Goal: Task Accomplishment & Management: Complete application form

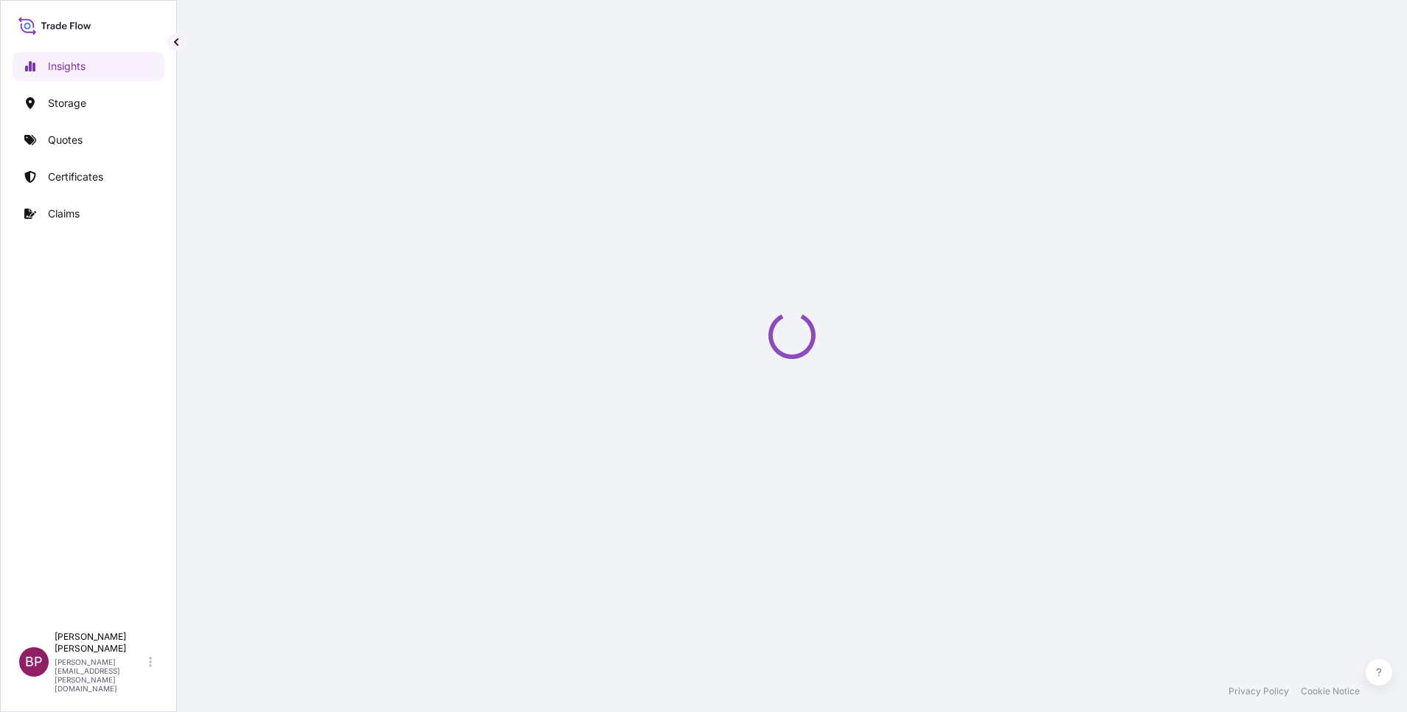
select select "2025"
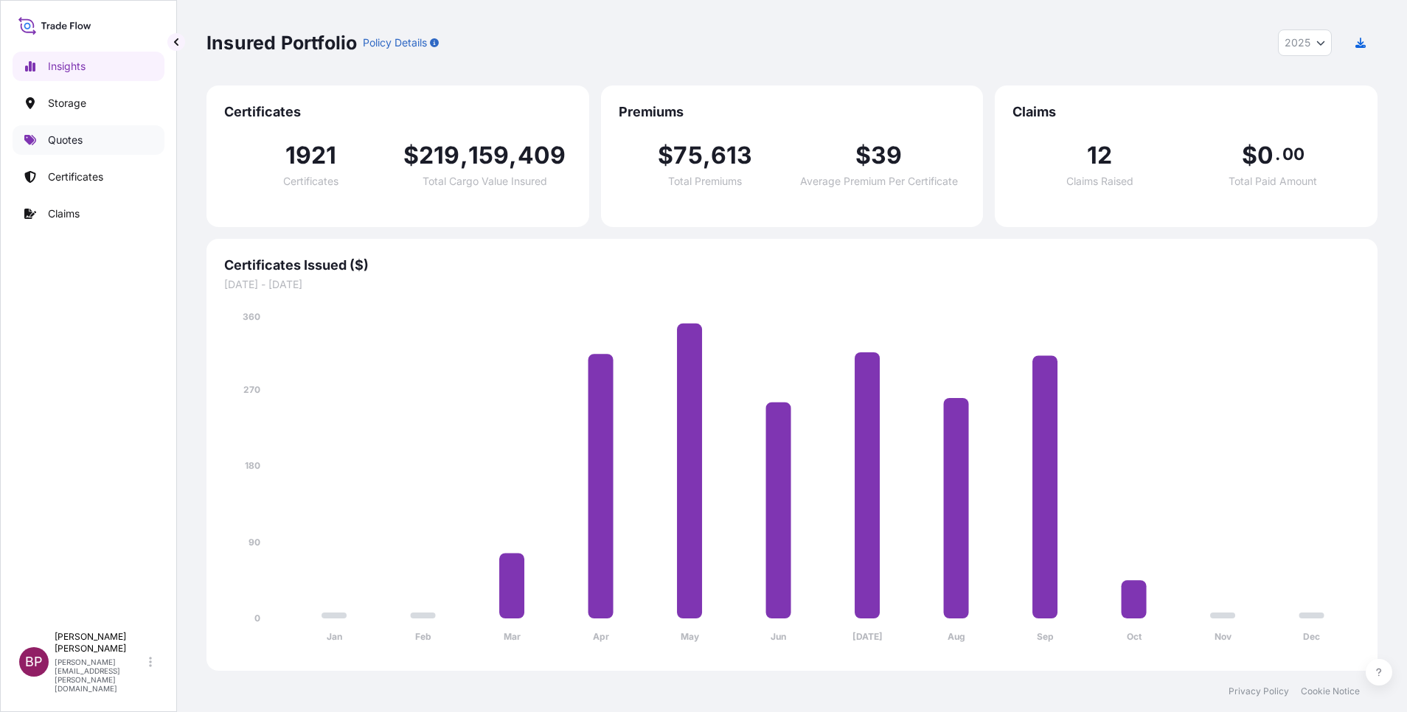
click at [78, 142] on p "Quotes" at bounding box center [65, 140] width 35 height 15
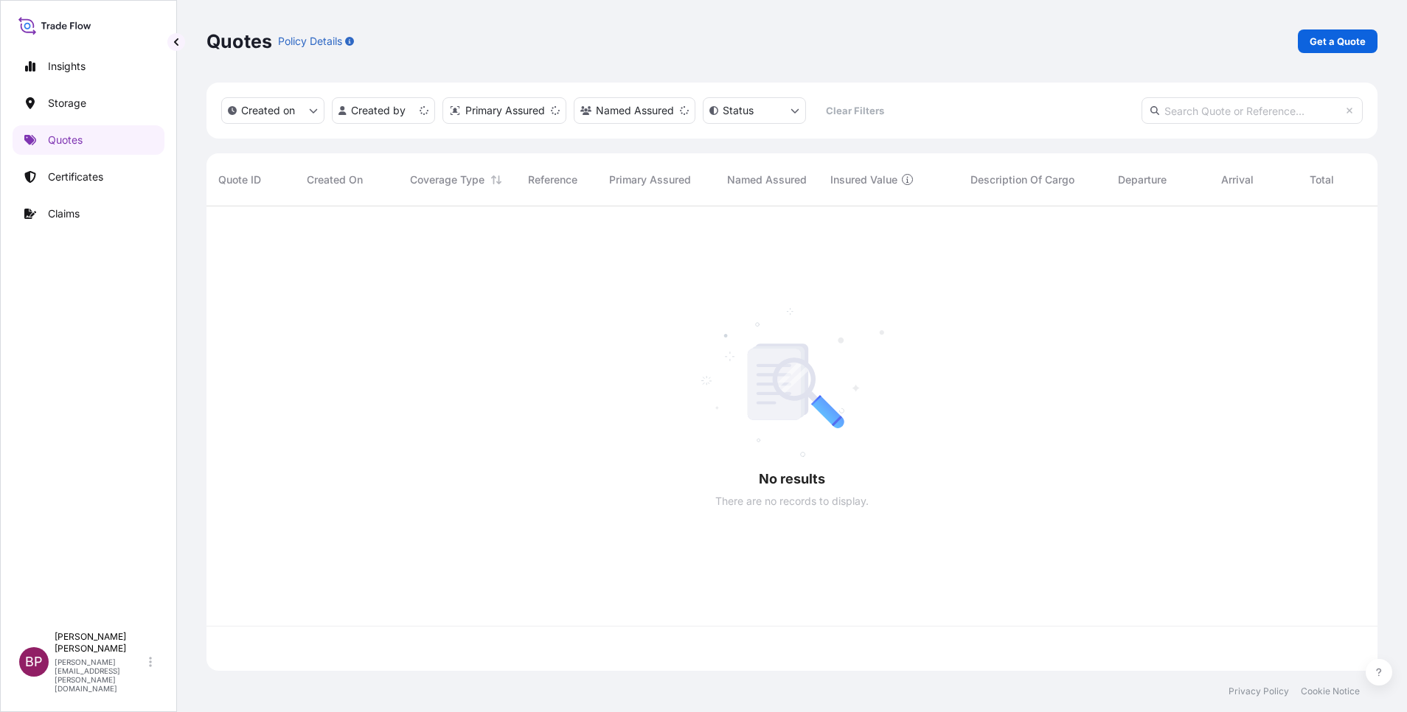
scroll to position [456, 1154]
click at [1344, 44] on p "Get a Quote" at bounding box center [1338, 41] width 56 height 15
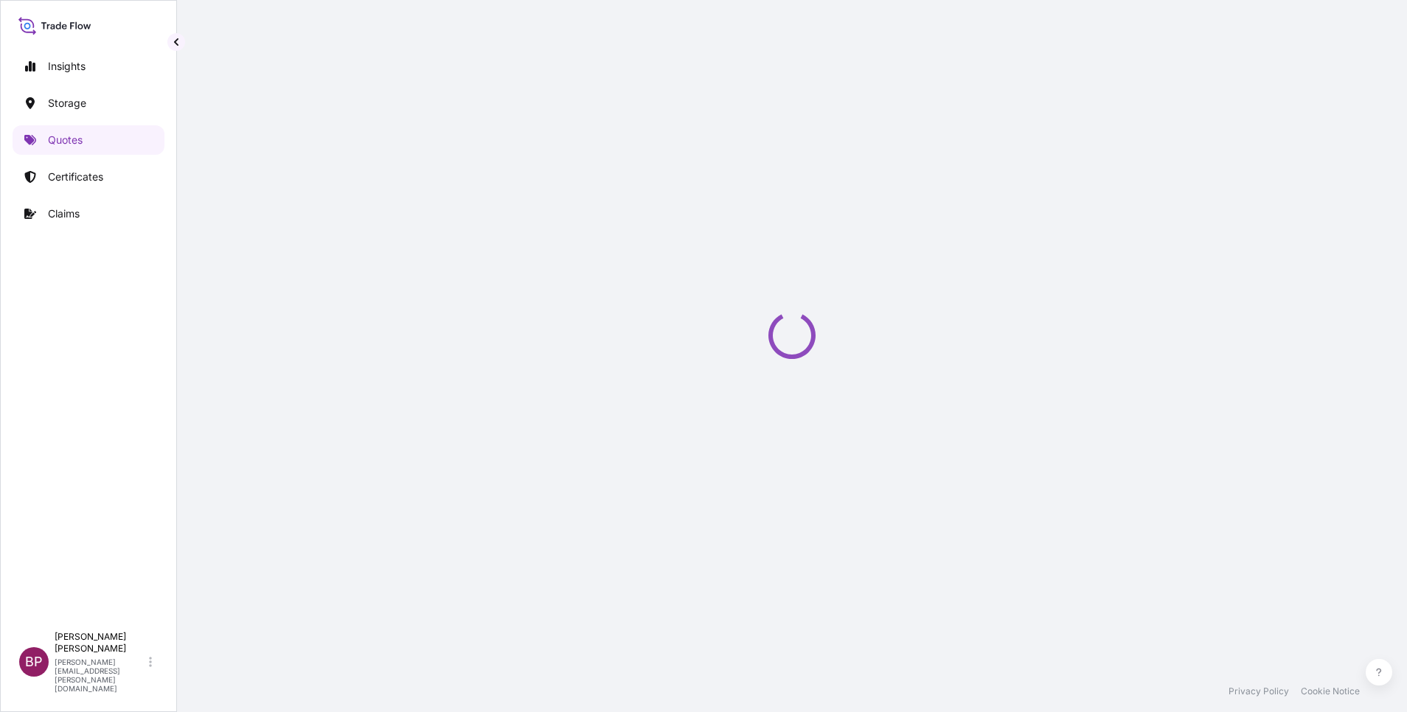
select select "Water"
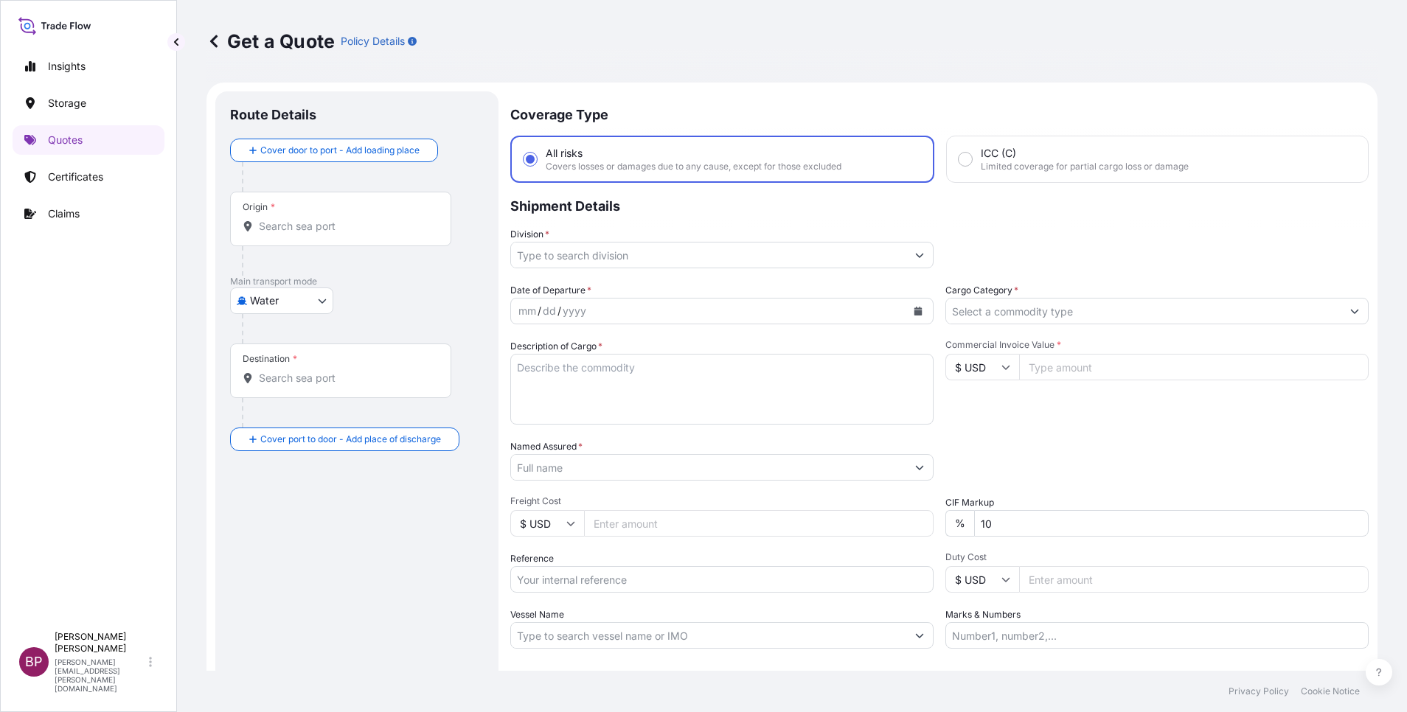
scroll to position [24, 0]
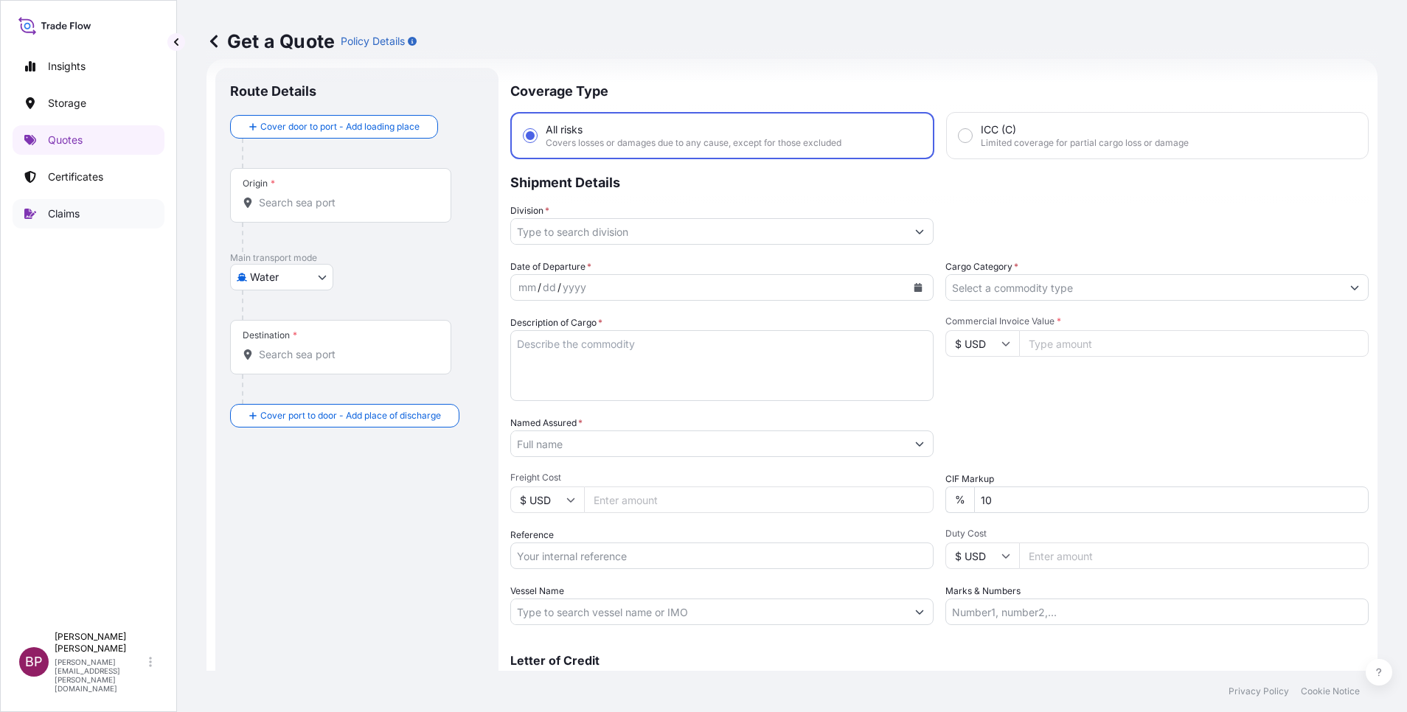
click at [72, 211] on p "Claims" at bounding box center [64, 213] width 32 height 15
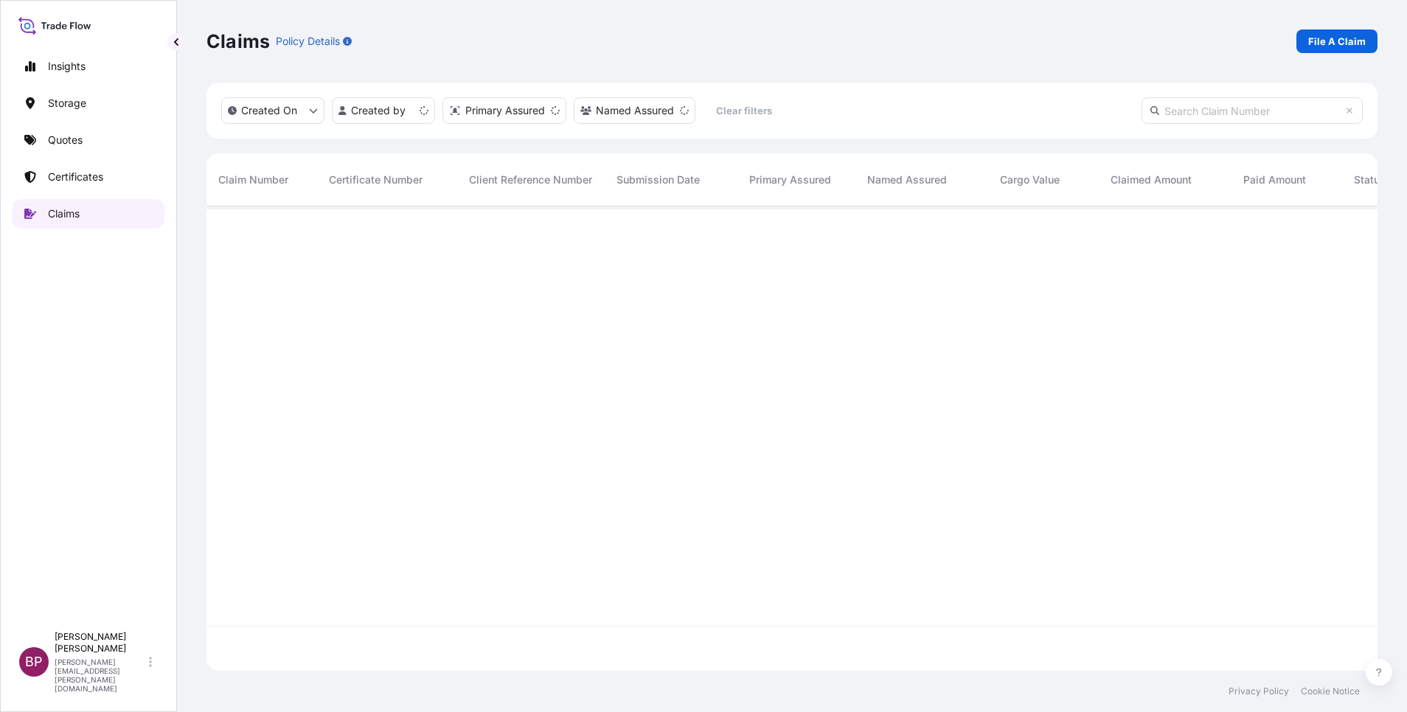
scroll to position [456, 1154]
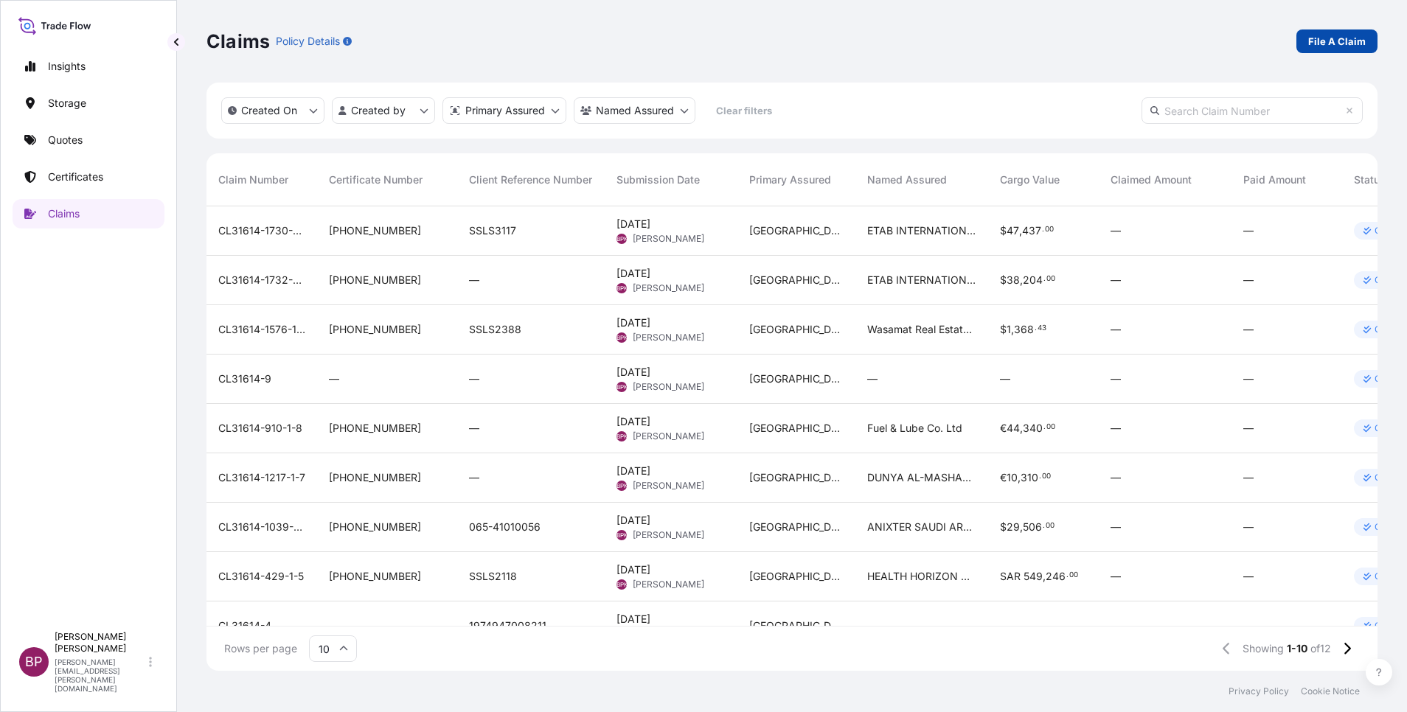
click at [1350, 47] on p "File A Claim" at bounding box center [1337, 41] width 58 height 15
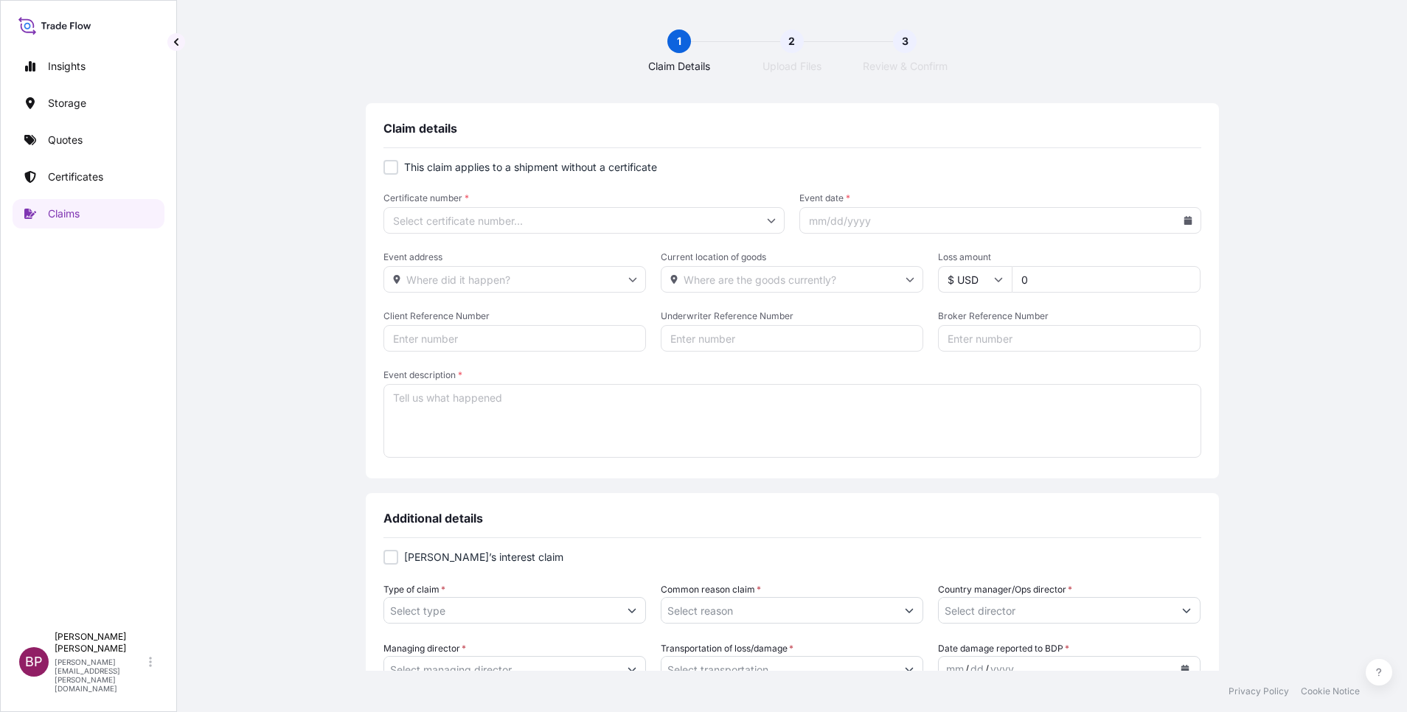
click at [572, 220] on input "Certificate number *" at bounding box center [584, 220] width 402 height 27
paste input "[PHONE_NUMBER]"
type input "[PHONE_NUMBER]"
click at [450, 257] on li "[PHONE_NUMBER]" at bounding box center [577, 260] width 388 height 28
click at [1184, 223] on icon at bounding box center [1188, 220] width 8 height 9
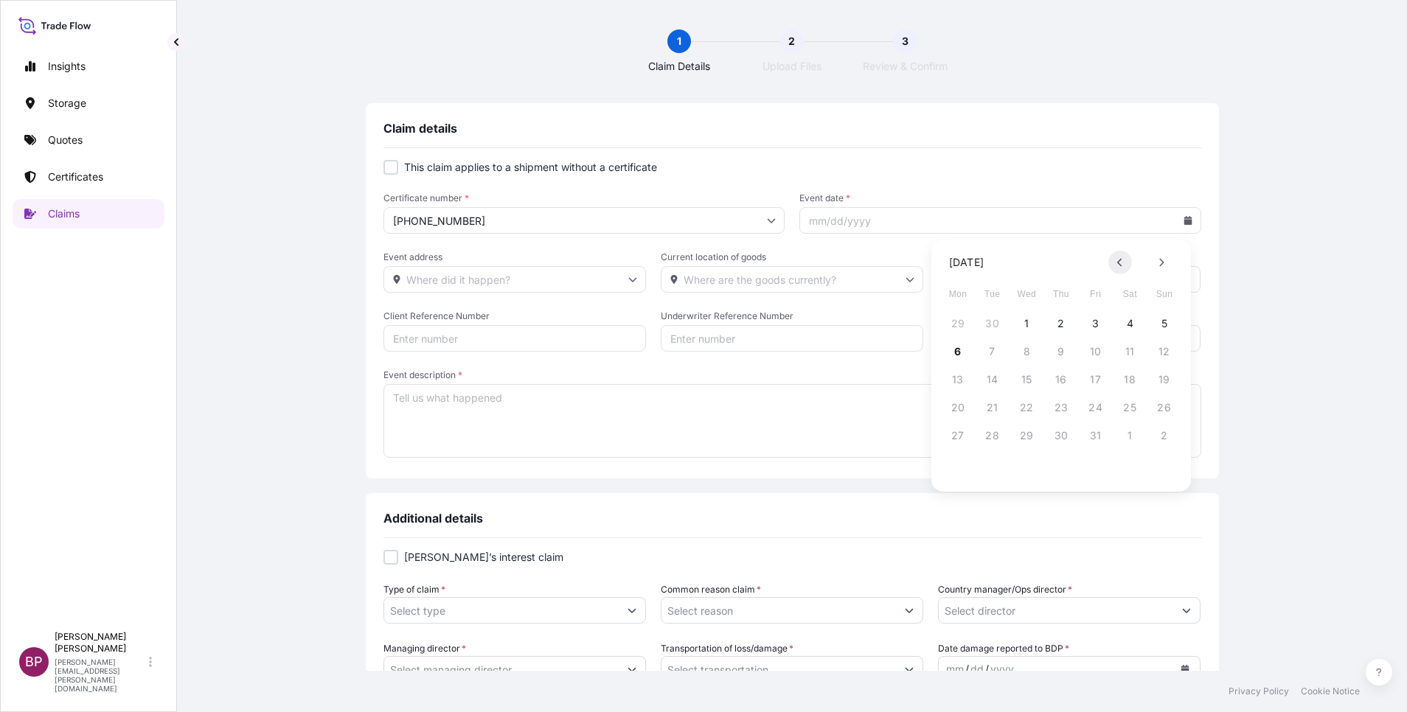
click at [1122, 261] on icon at bounding box center [1120, 262] width 6 height 9
click at [959, 439] on button "29" at bounding box center [958, 436] width 24 height 24
type input "[DATE]"
click at [485, 280] on input "Event address" at bounding box center [514, 279] width 263 height 27
paste input "[URL][DOMAIN_NAME]"
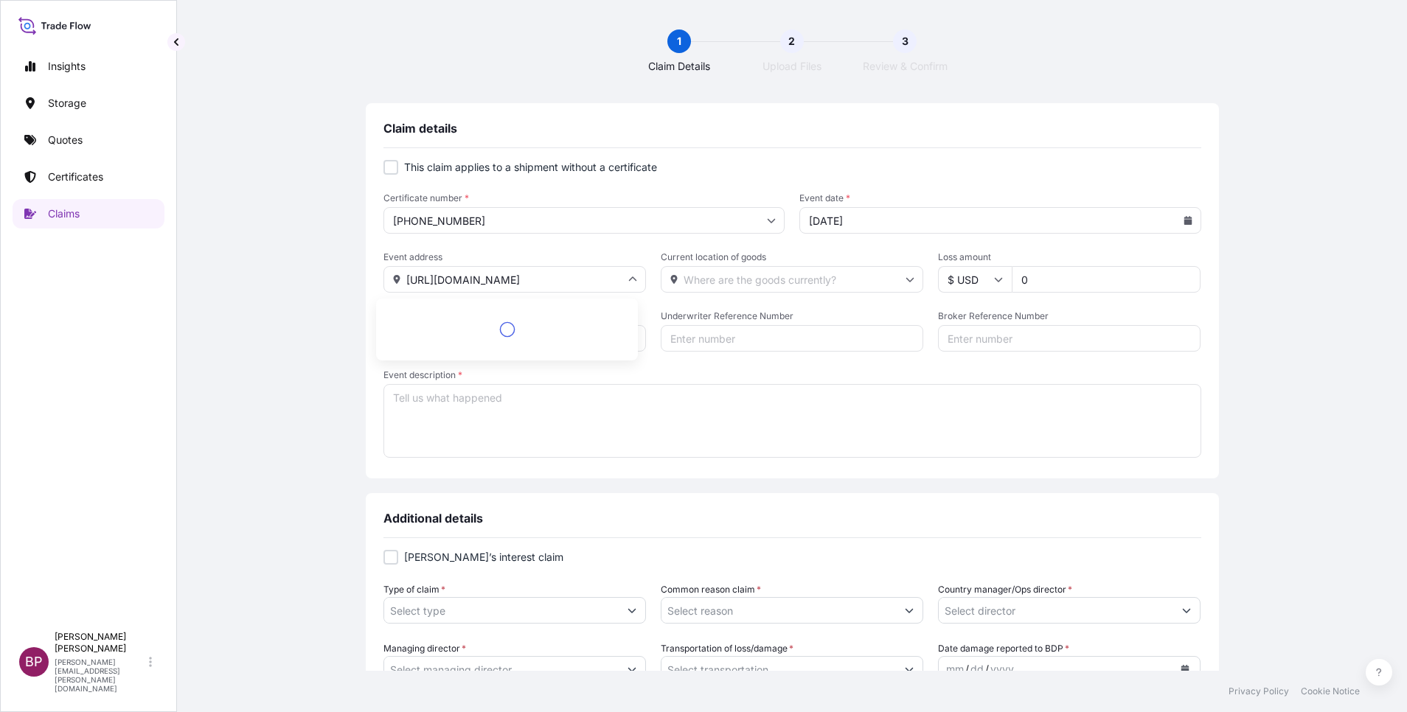
scroll to position [0, 66]
type input "[URL][DOMAIN_NAME]"
click at [743, 280] on input "Current location of goods" at bounding box center [792, 279] width 263 height 27
paste input "[URL][DOMAIN_NAME]"
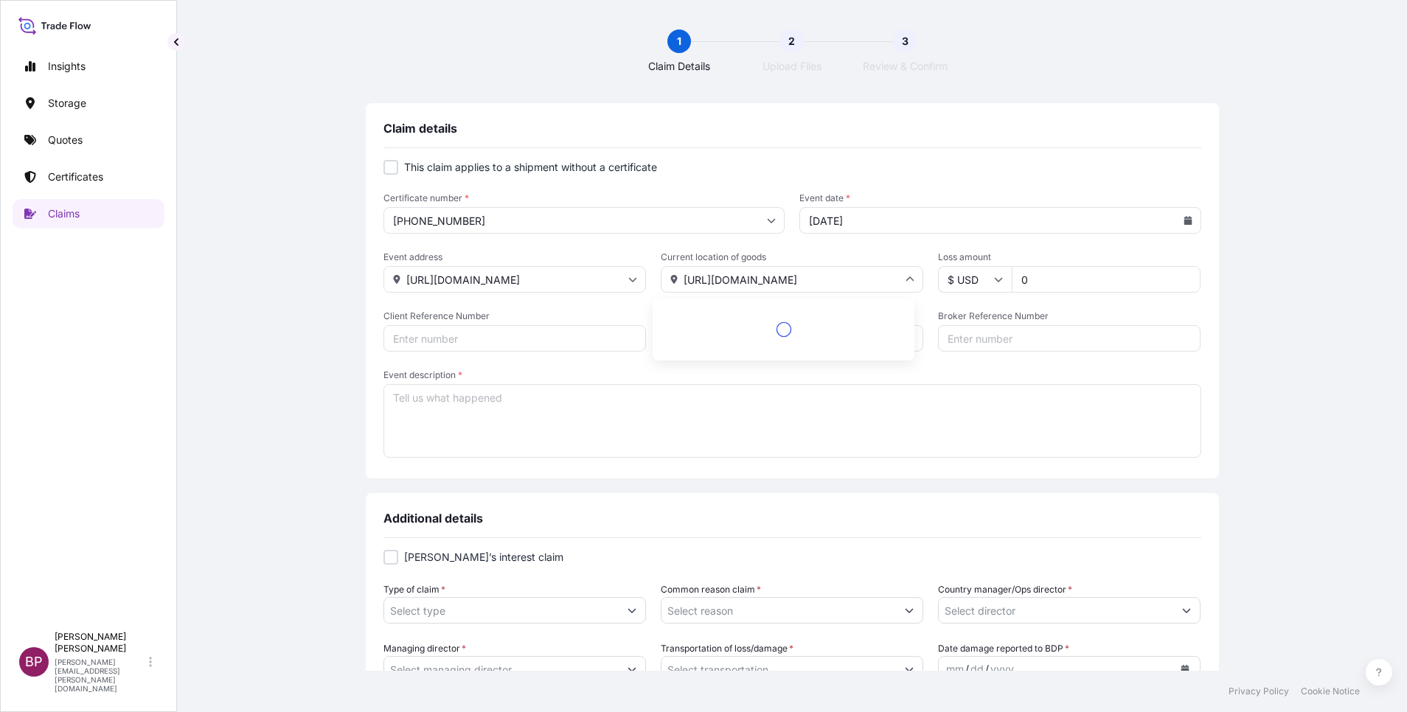
scroll to position [0, 66]
type input "[URL][DOMAIN_NAME]"
click at [994, 282] on icon at bounding box center [998, 279] width 9 height 9
click at [957, 396] on div "$ USD" at bounding box center [966, 382] width 62 height 28
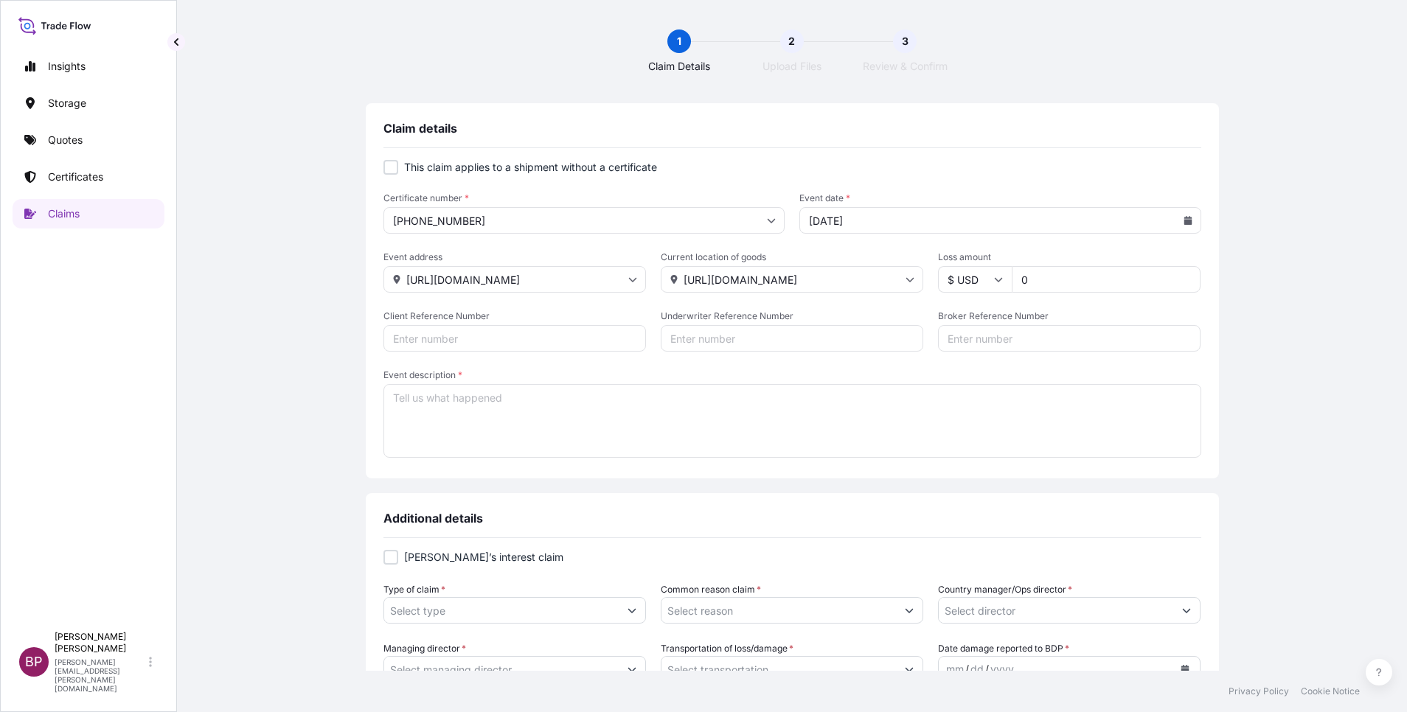
click at [977, 280] on input "$ USD" at bounding box center [975, 279] width 74 height 27
click at [969, 153] on div "﷼ SAR" at bounding box center [966, 139] width 62 height 28
type input "﷼ SAR"
drag, startPoint x: 1032, startPoint y: 282, endPoint x: 816, endPoint y: 292, distance: 216.3
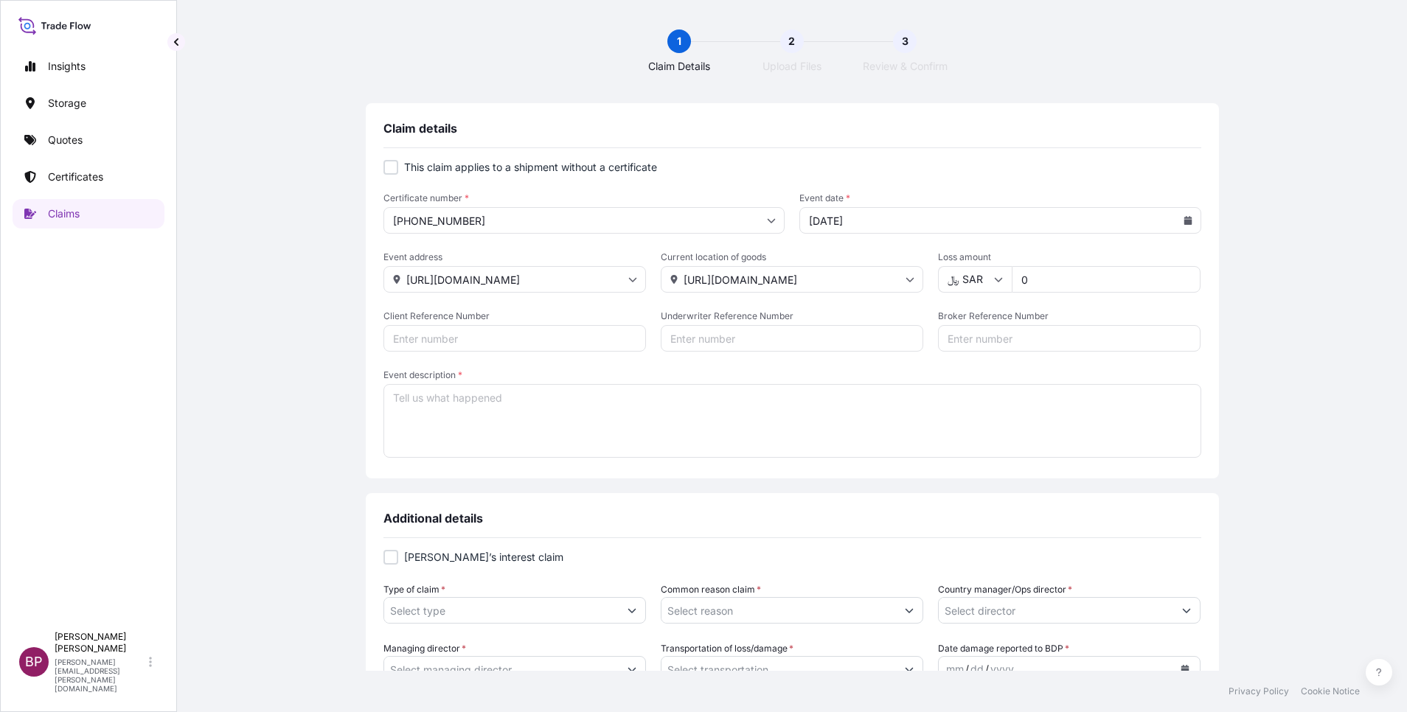
click at [786, 291] on div "Event address [URL][DOMAIN_NAME] Current location of goods [URL][DOMAIN_NAME] L…" at bounding box center [792, 271] width 818 height 41
type input "500000"
click at [639, 429] on textarea "Event description *" at bounding box center [792, 421] width 818 height 74
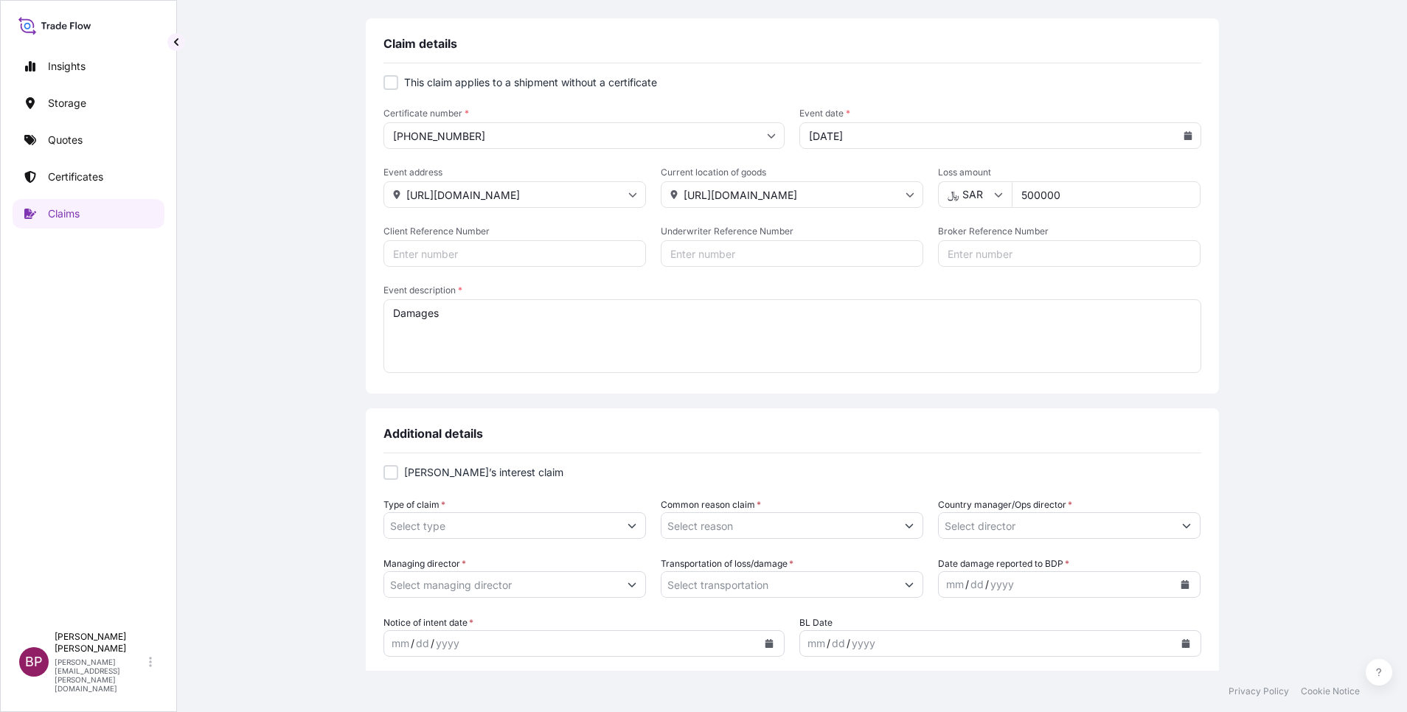
scroll to position [221, 0]
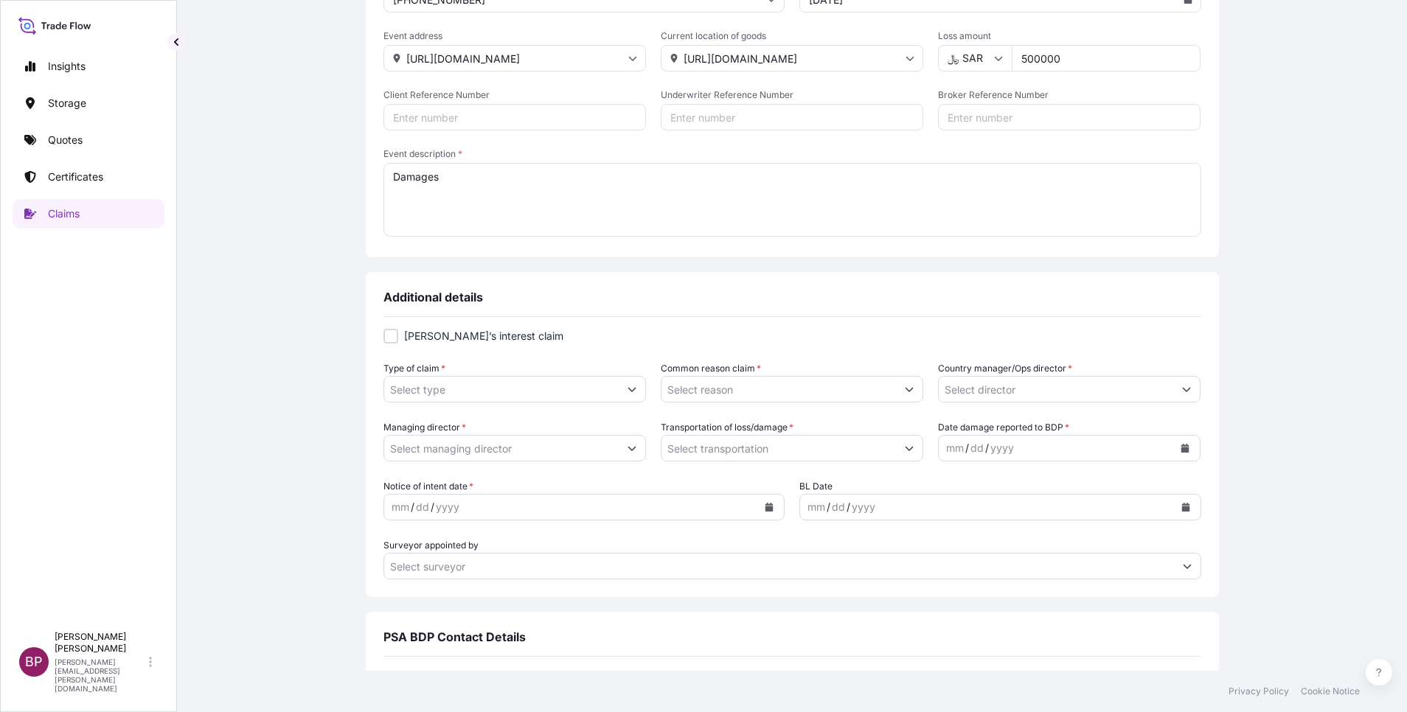
type textarea "Damages"
click at [385, 341] on div at bounding box center [390, 336] width 15 height 15
checkbox input "true"
click at [503, 396] on input "Type of claim *" at bounding box center [501, 389] width 235 height 27
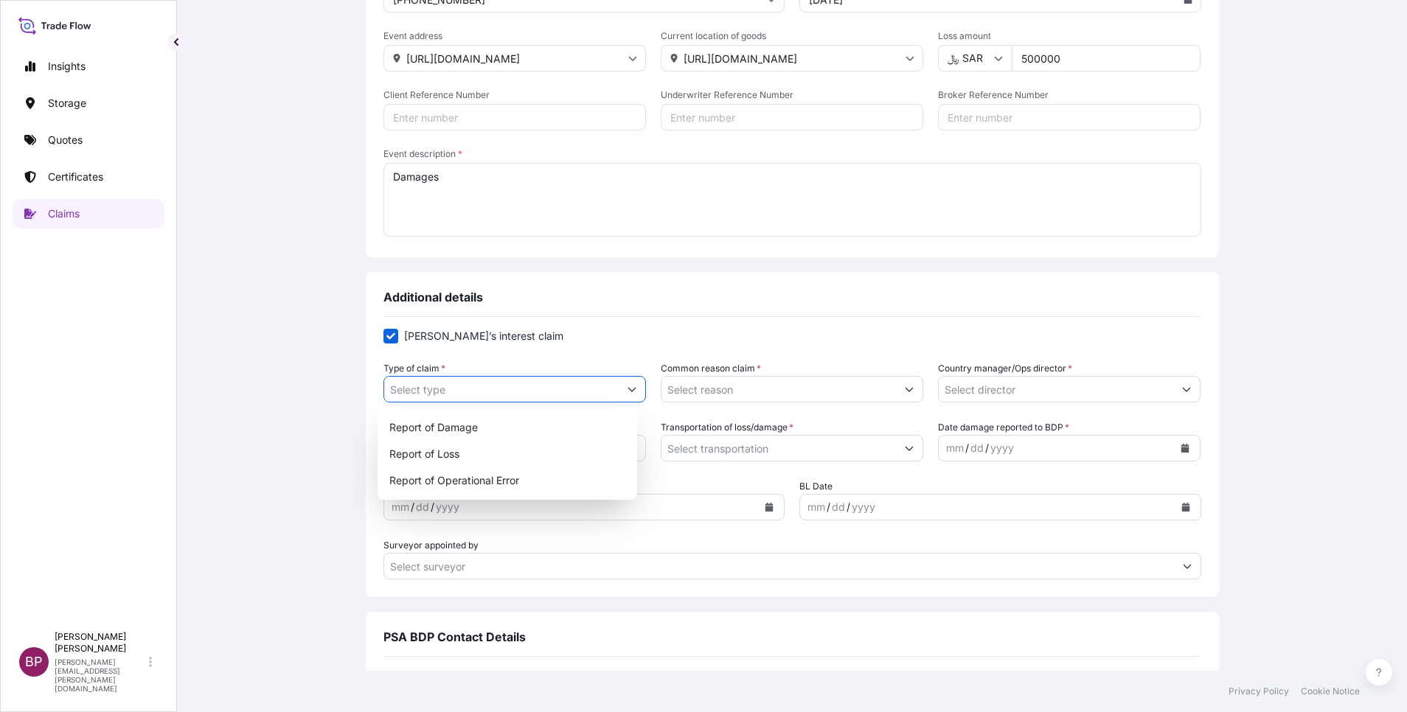
click at [620, 395] on button "Show suggestions" at bounding box center [632, 389] width 27 height 27
click at [496, 428] on div "Report of Damage" at bounding box center [507, 427] width 249 height 27
type input "Report of Damage"
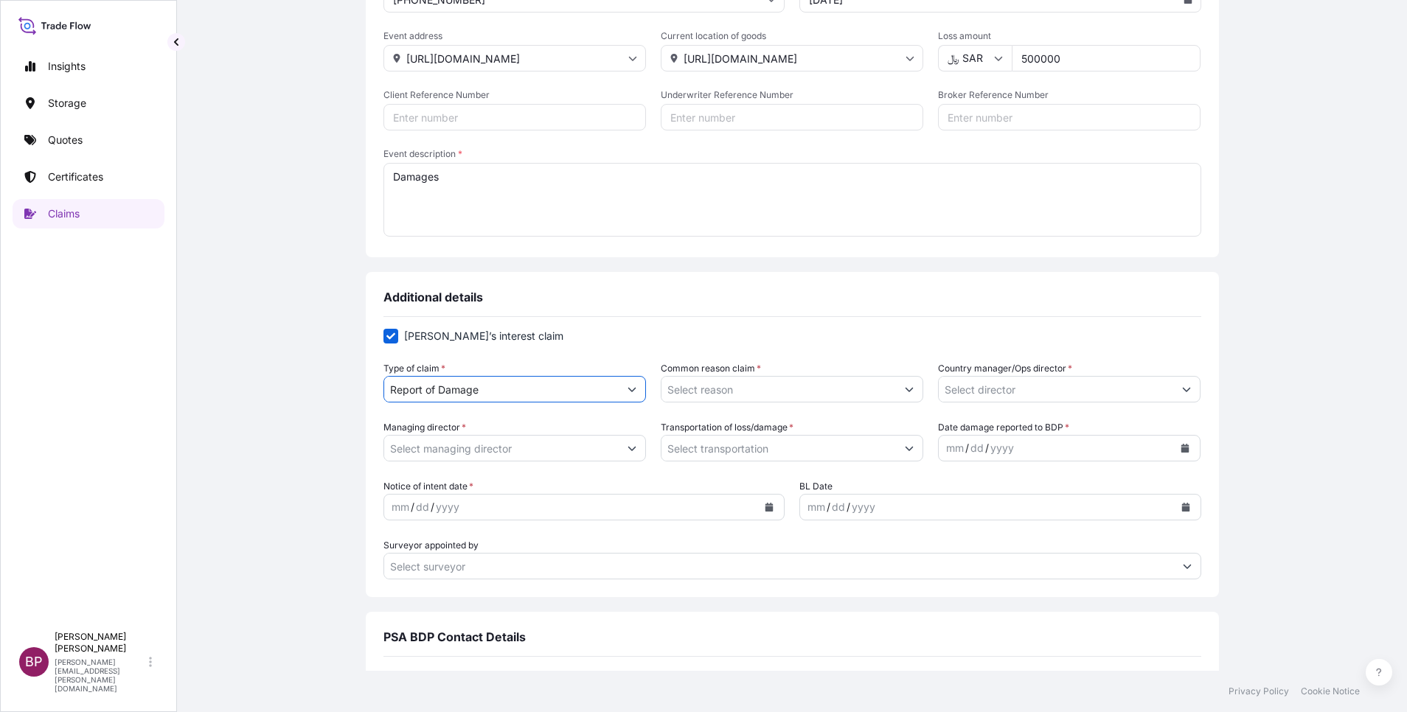
click at [896, 395] on button "Show suggestions" at bounding box center [909, 389] width 27 height 27
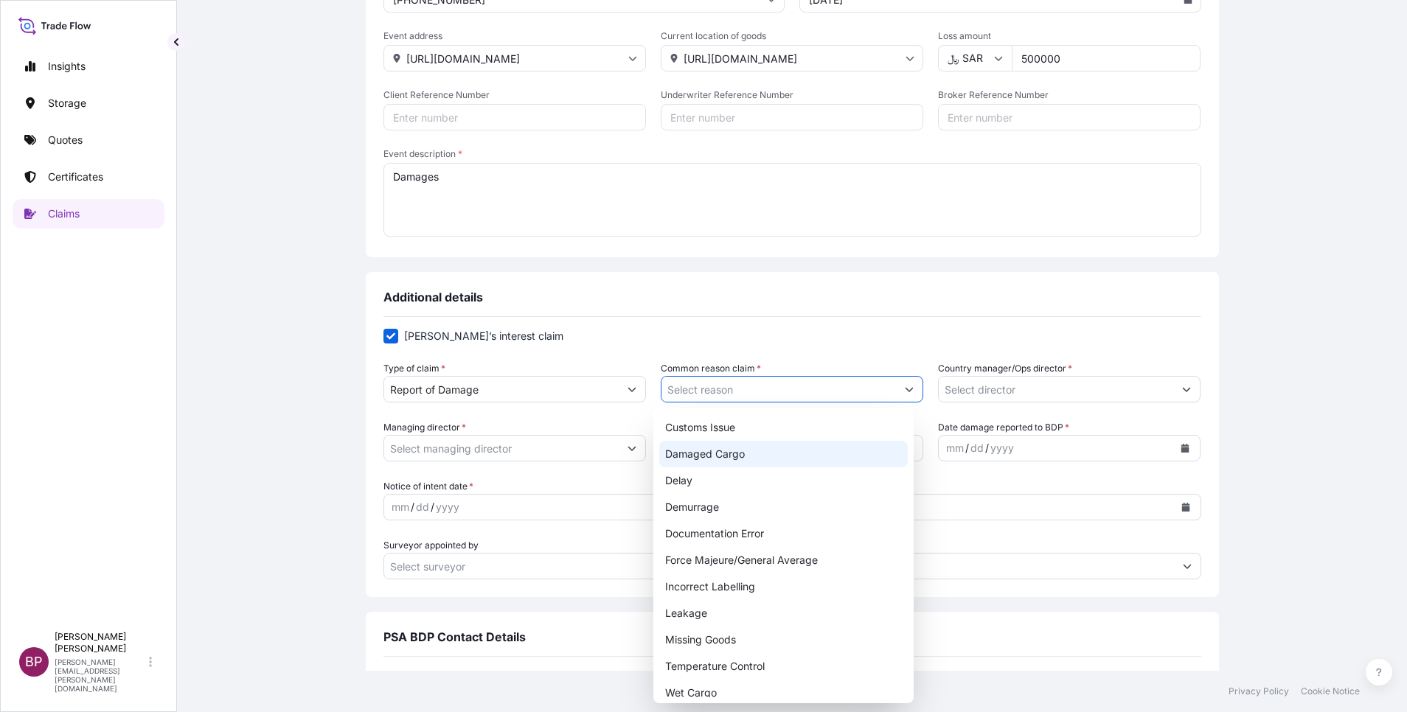
click at [744, 457] on div "Damaged Cargo" at bounding box center [783, 454] width 249 height 27
type input "Damaged Cargo"
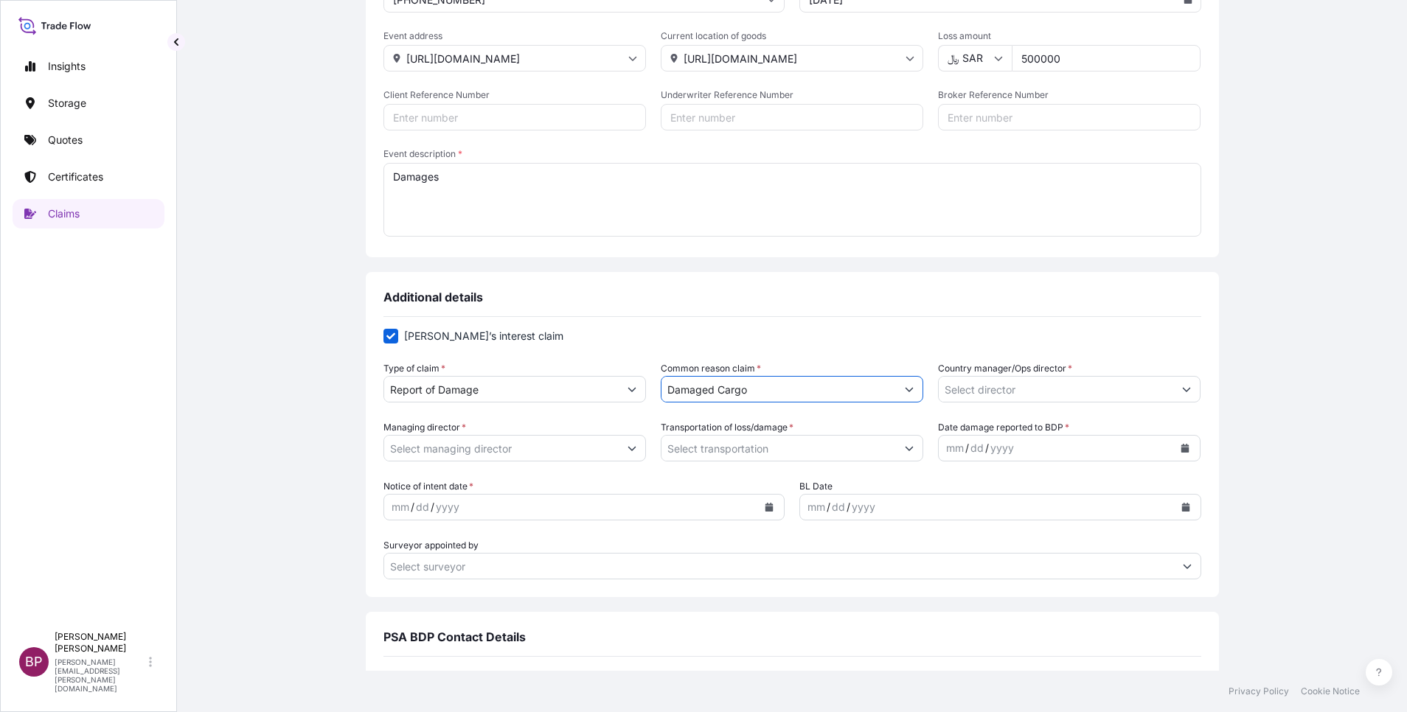
click at [1173, 389] on button "Show suggestions" at bounding box center [1186, 389] width 27 height 27
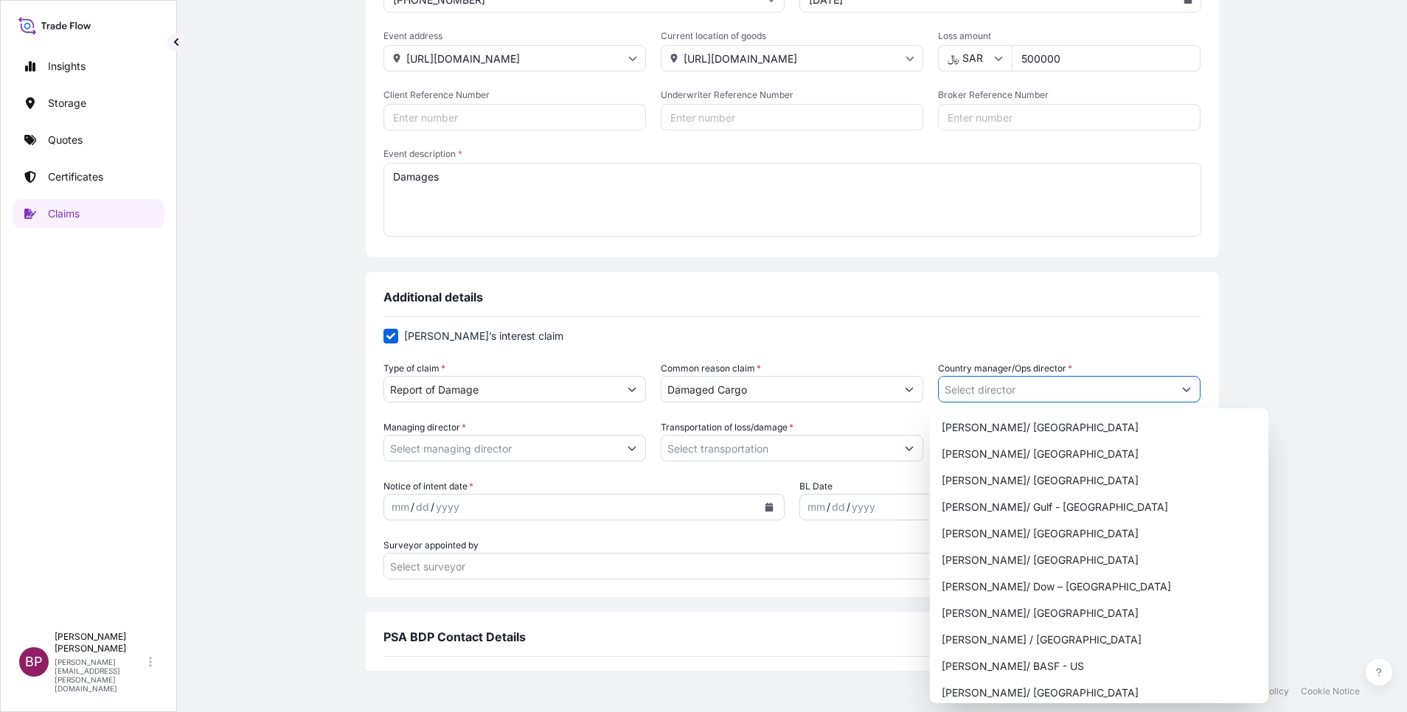
scroll to position [991, 0]
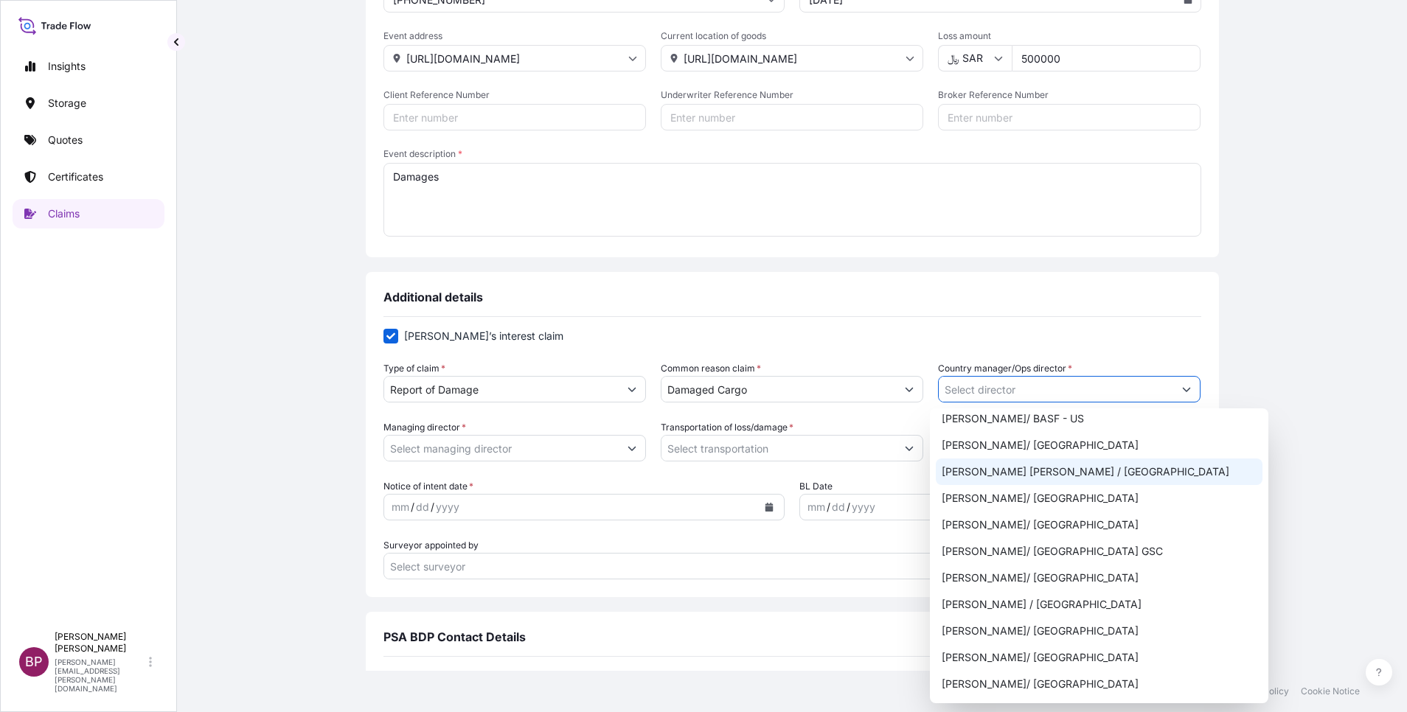
click at [1069, 478] on div "[PERSON_NAME] [PERSON_NAME] / [GEOGRAPHIC_DATA]" at bounding box center [1099, 472] width 327 height 27
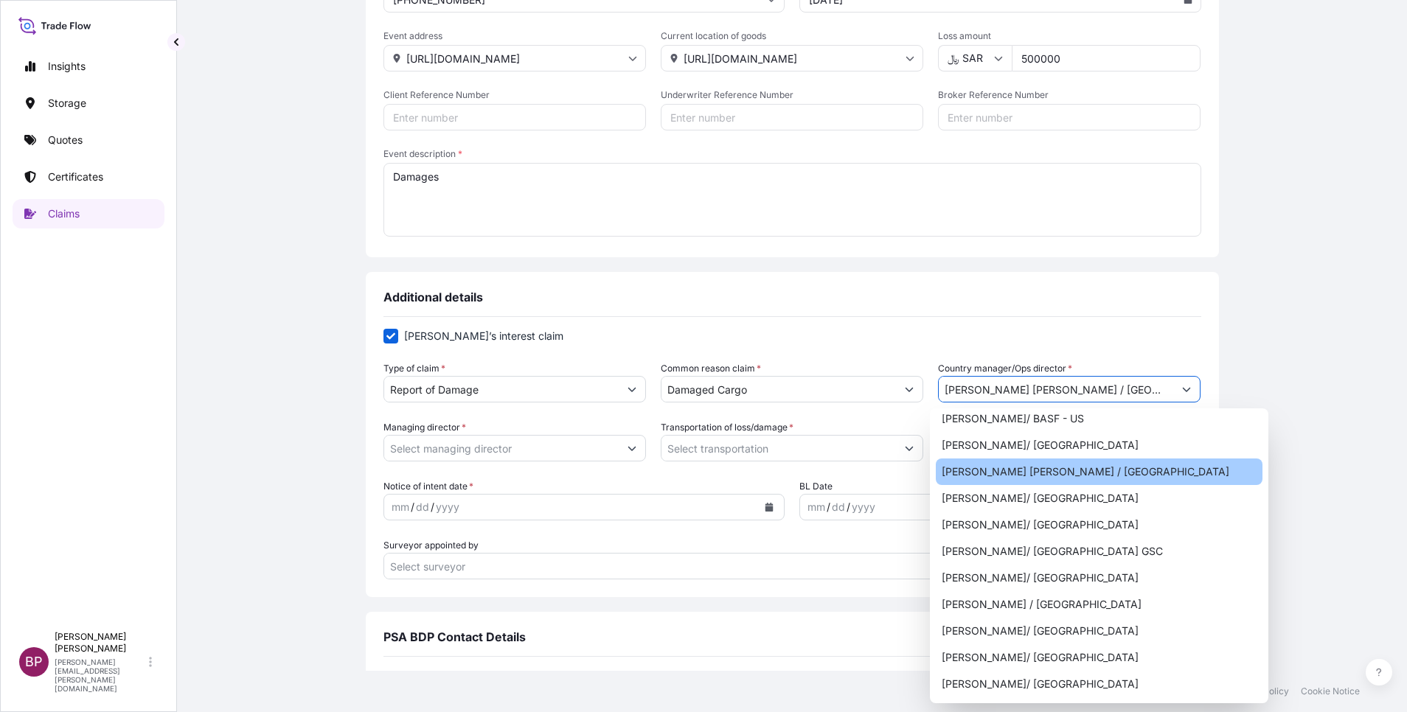
type input "[PERSON_NAME] [PERSON_NAME] / [GEOGRAPHIC_DATA]"
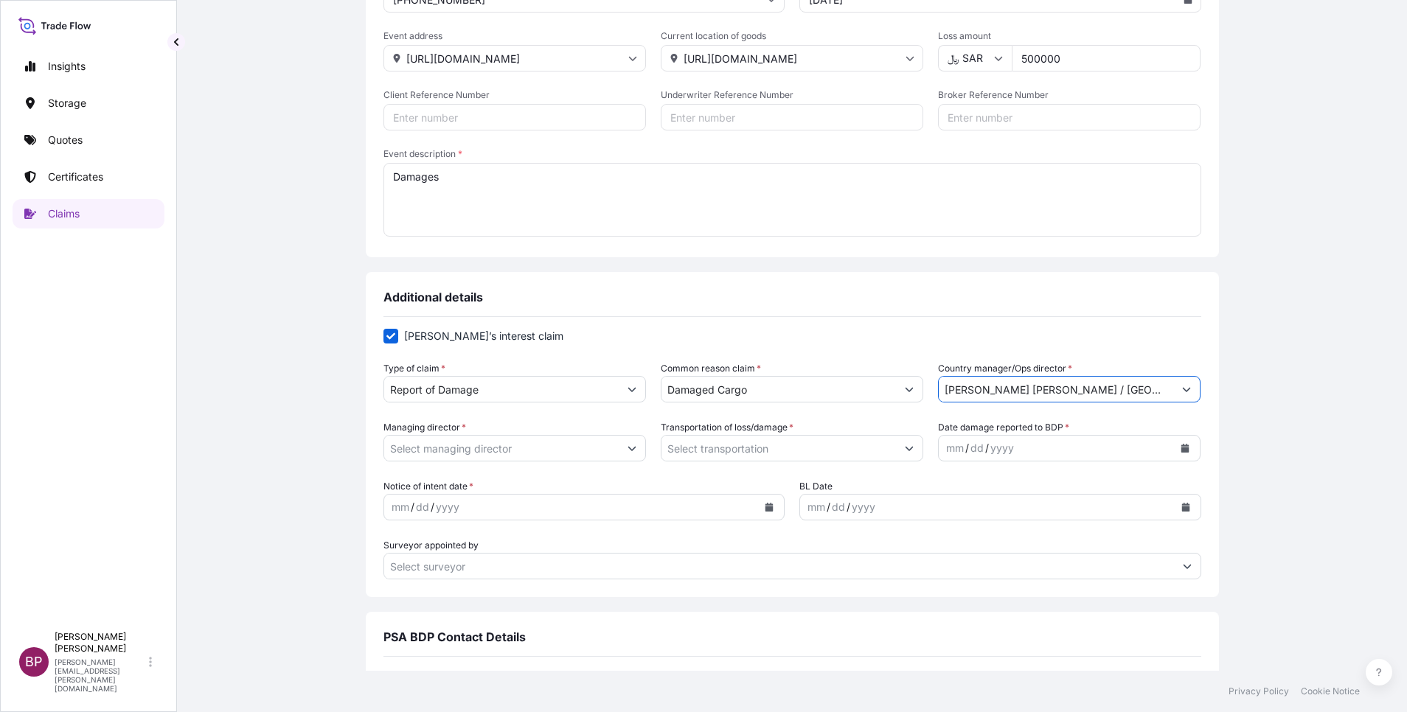
click at [624, 451] on button "Show suggestions" at bounding box center [632, 448] width 27 height 27
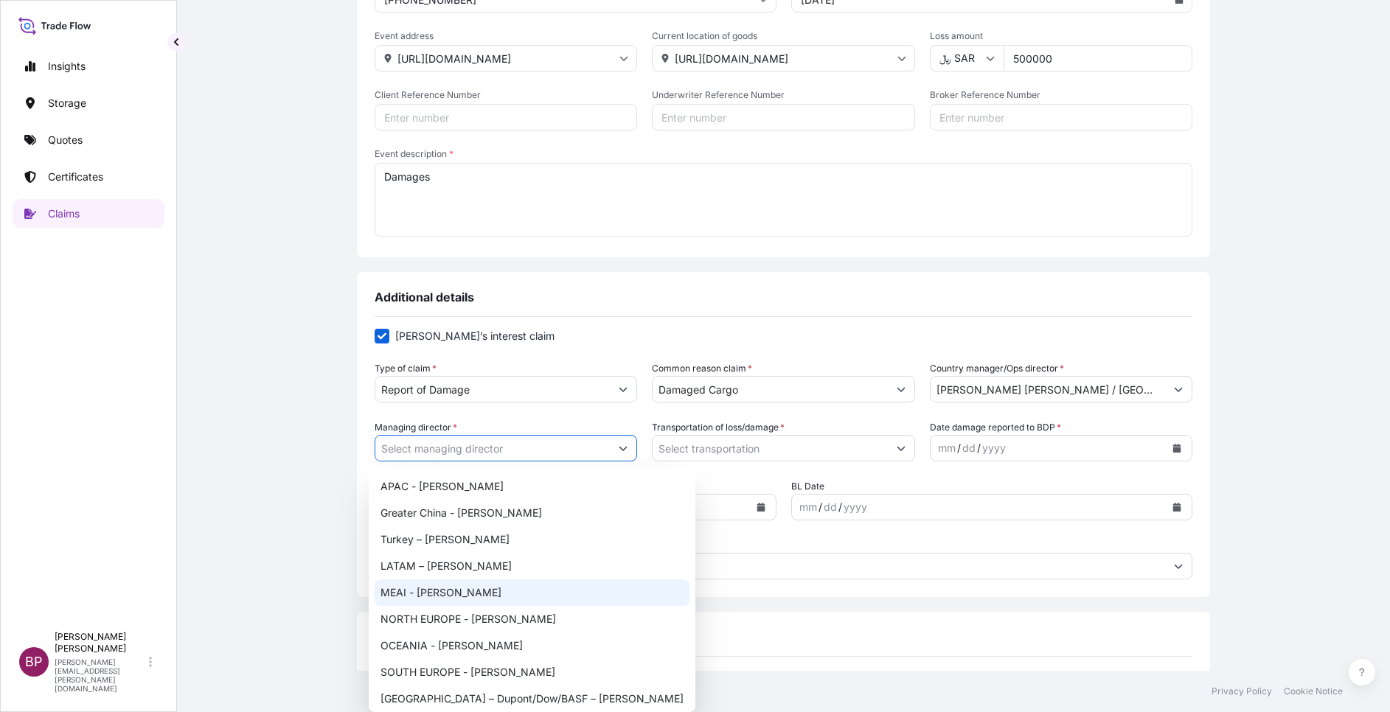
click at [476, 598] on div "MEAI - [PERSON_NAME]" at bounding box center [532, 593] width 315 height 27
type input "MEAI - [PERSON_NAME]"
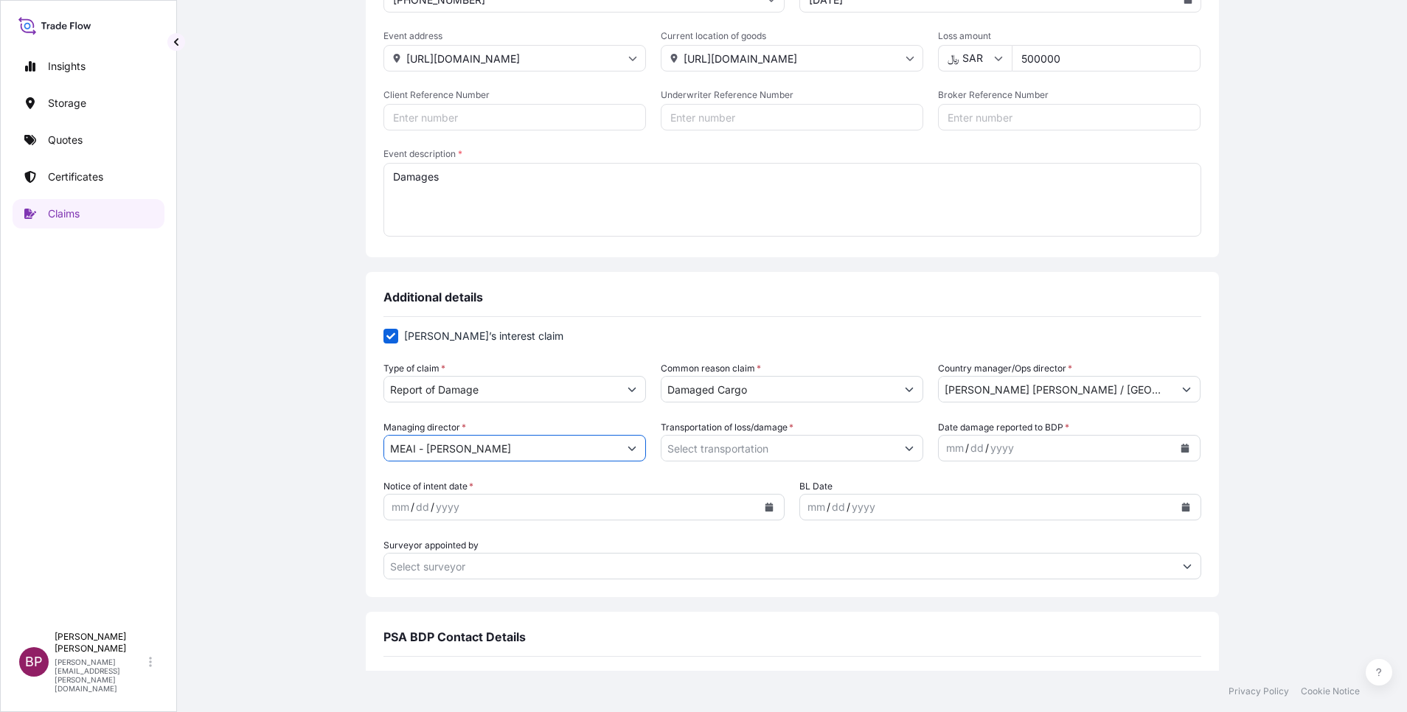
click at [896, 449] on button "Show suggestions" at bounding box center [909, 448] width 27 height 27
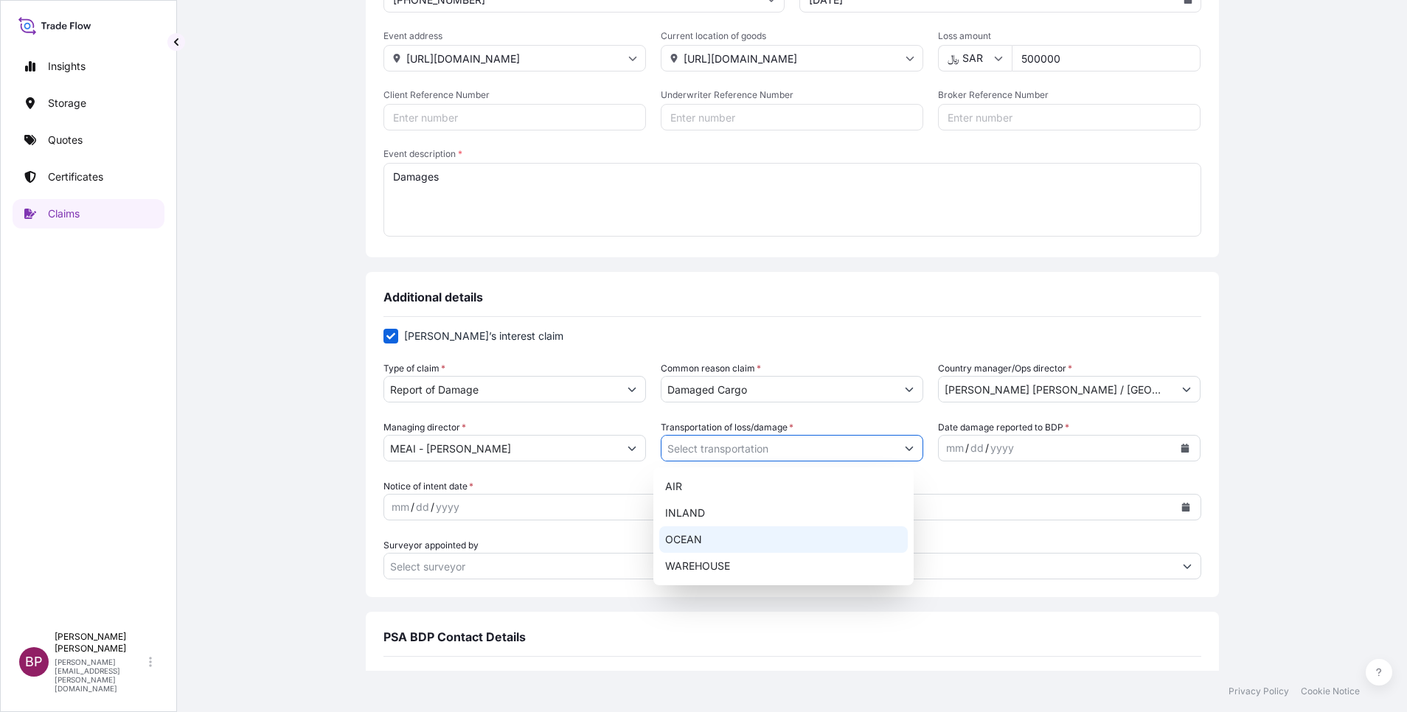
click at [741, 540] on div "OCEAN" at bounding box center [783, 540] width 249 height 27
type input "OCEAN"
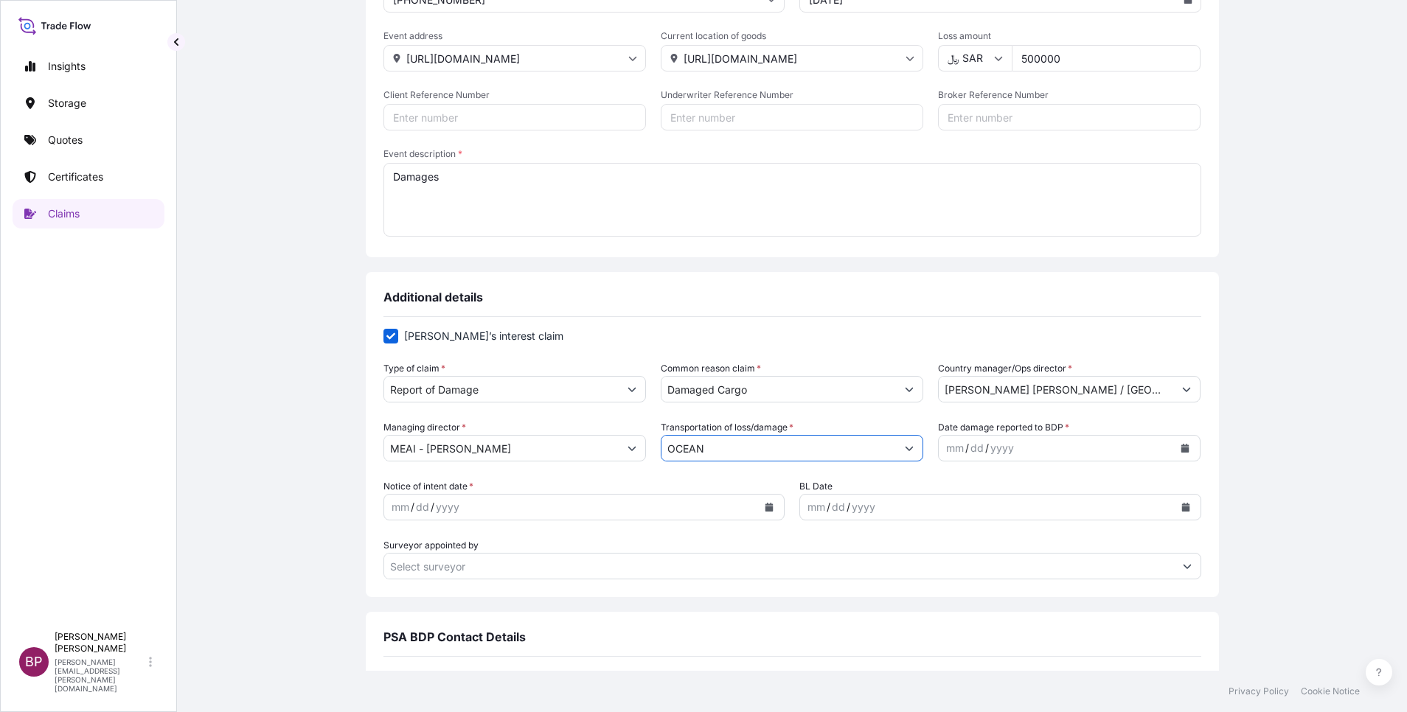
click at [1181, 451] on icon "Calendar" at bounding box center [1185, 448] width 8 height 9
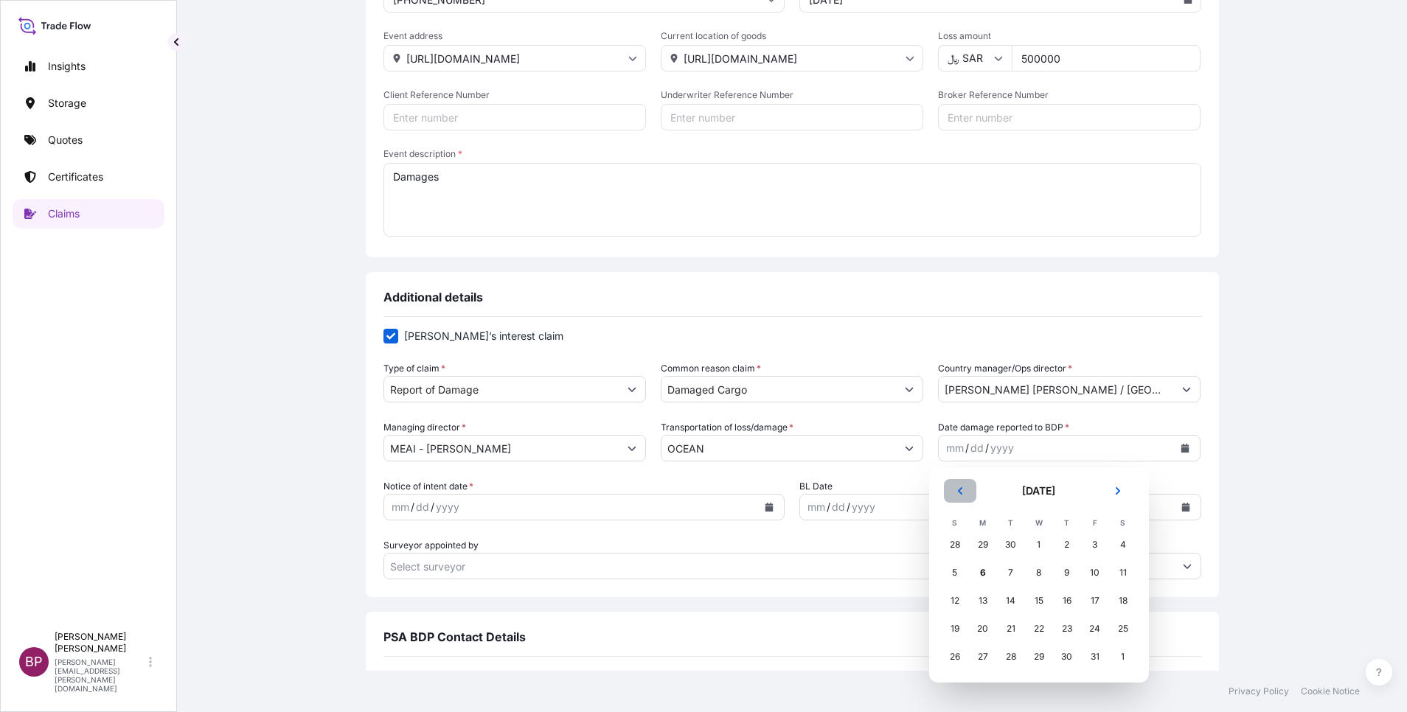
click at [964, 493] on icon "Previous" at bounding box center [960, 491] width 9 height 9
click at [982, 662] on div "29" at bounding box center [983, 657] width 27 height 27
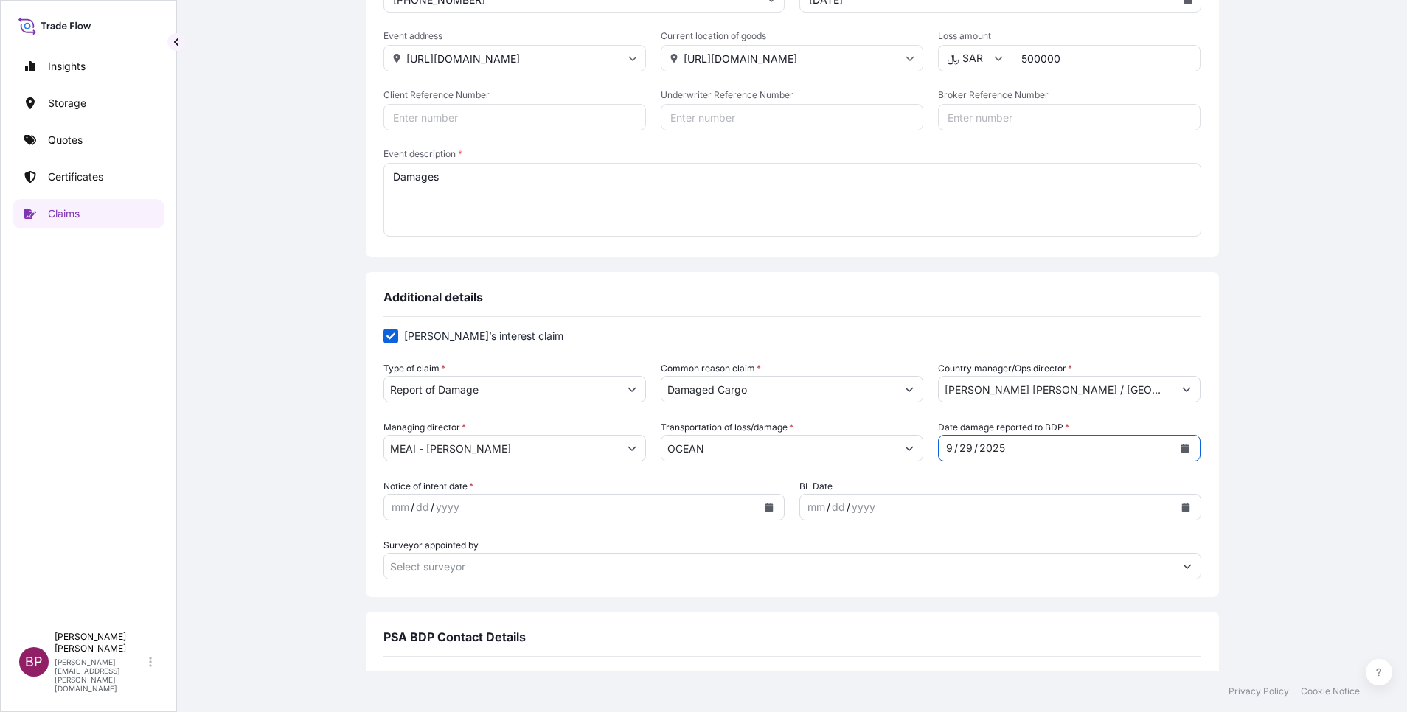
click at [765, 510] on icon "Calendar" at bounding box center [769, 507] width 9 height 9
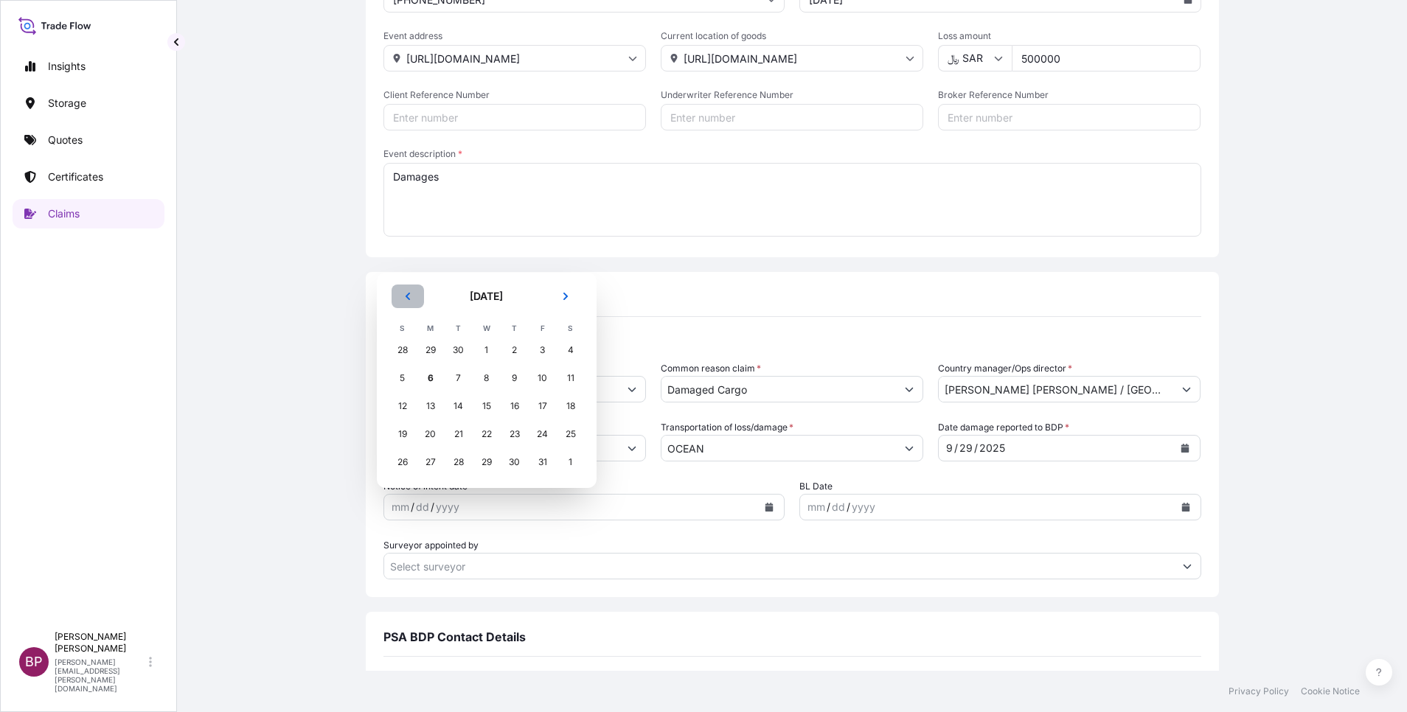
click at [406, 301] on button "Previous" at bounding box center [408, 297] width 32 height 24
click at [402, 466] on div "28" at bounding box center [402, 462] width 27 height 27
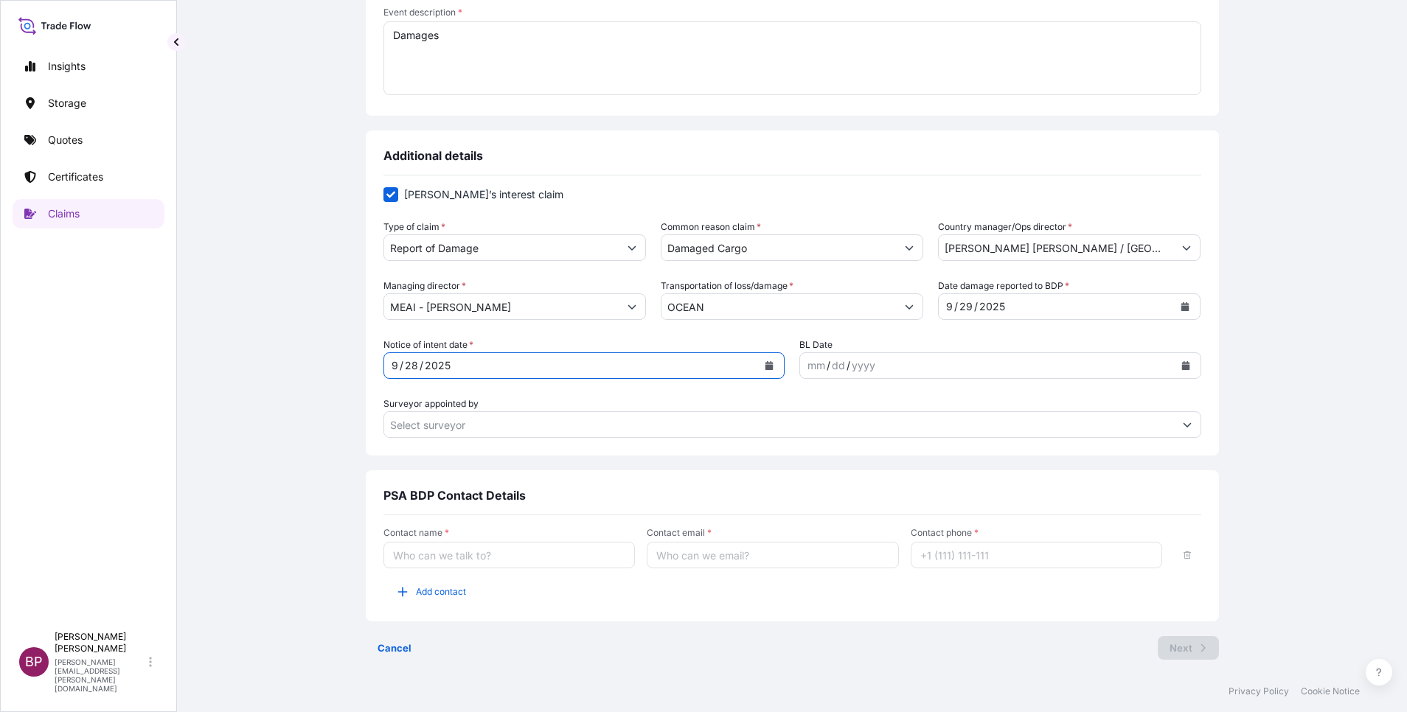
scroll to position [364, 0]
click at [504, 553] on input "Contact name *" at bounding box center [509, 554] width 252 height 27
type input "[PERSON_NAME]"
type input "[PERSON_NAME][EMAIL_ADDRESS][PERSON_NAME][DOMAIN_NAME]"
type input "[PHONE_NUMBER]"
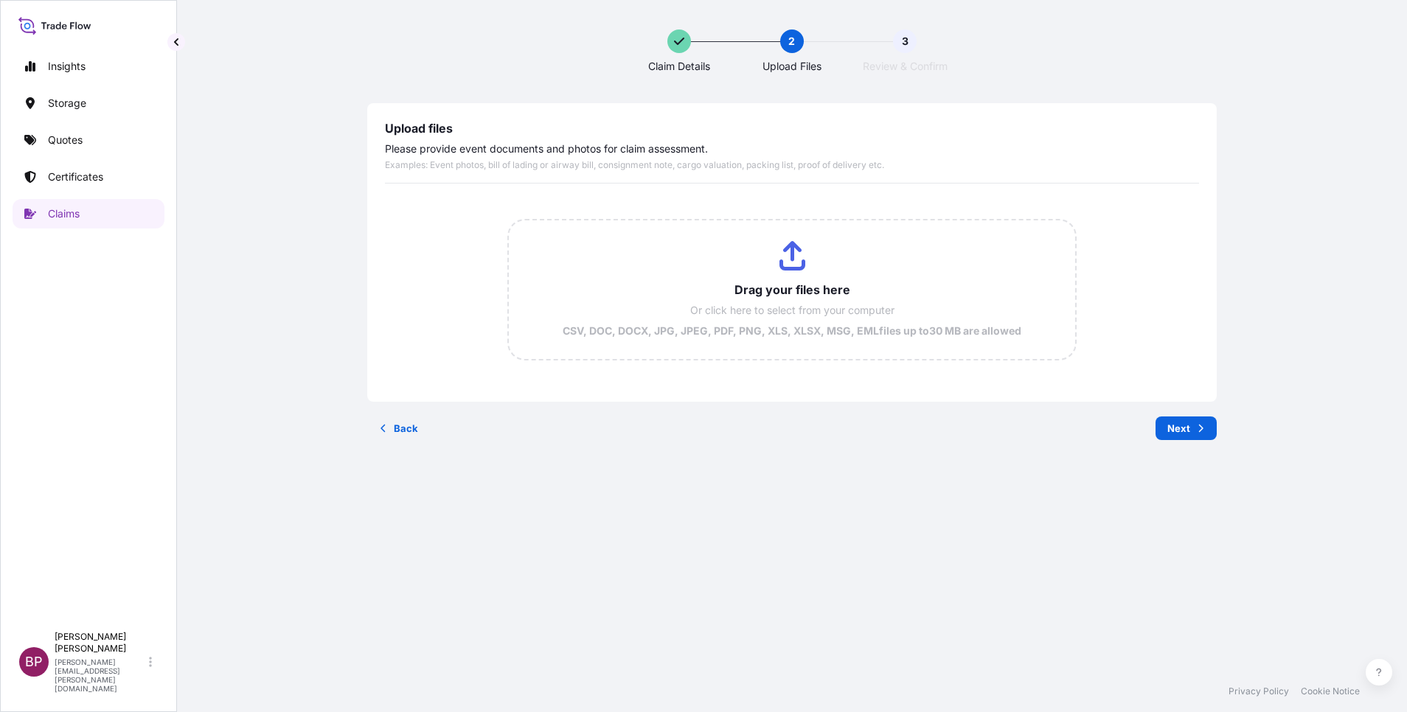
scroll to position [0, 0]
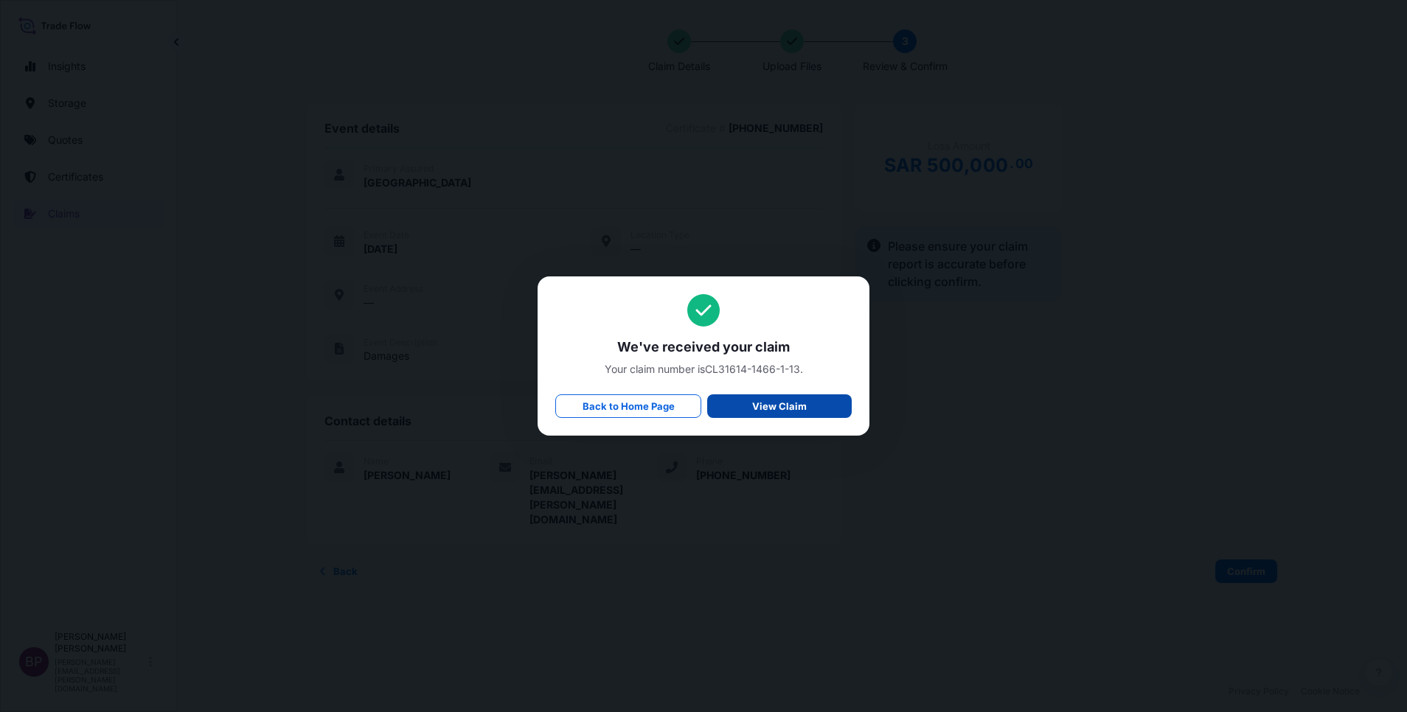
click at [764, 406] on p "View Claim" at bounding box center [779, 406] width 55 height 15
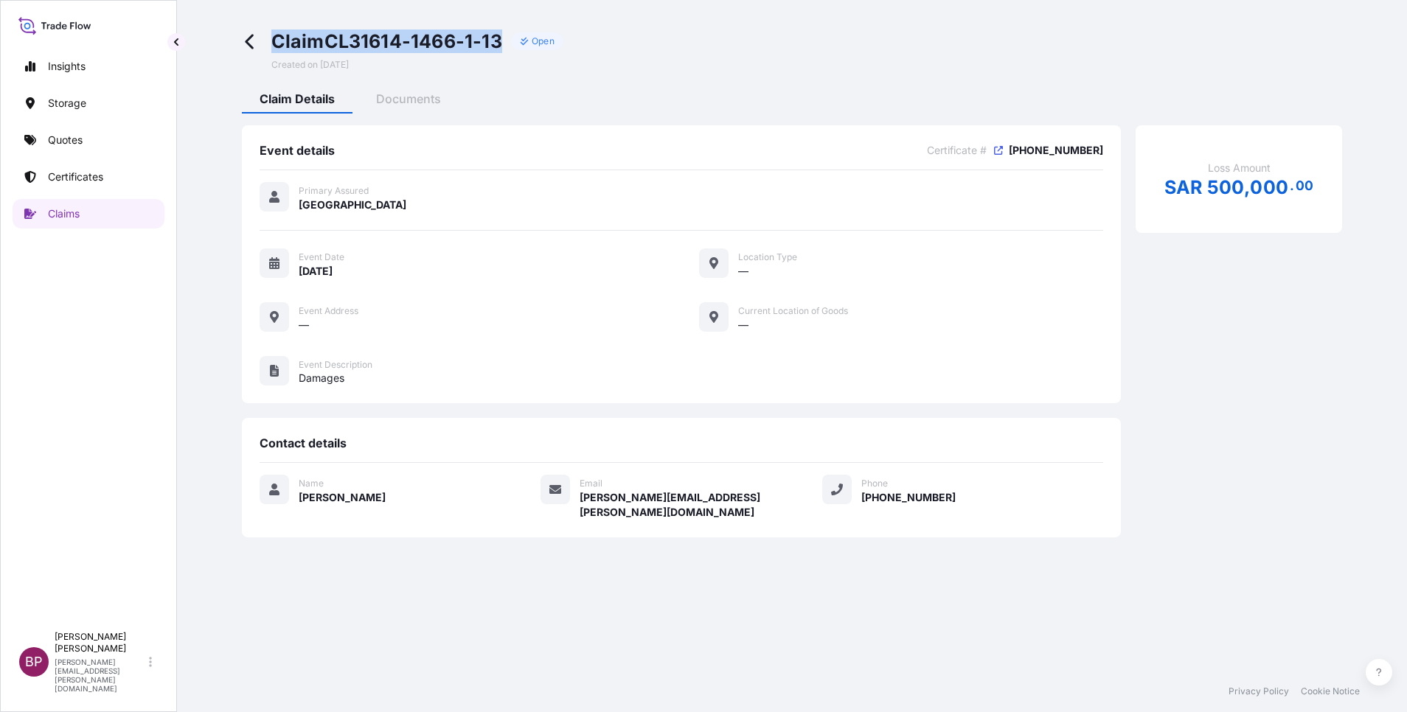
drag, startPoint x: 273, startPoint y: 38, endPoint x: 507, endPoint y: 40, distance: 233.8
click at [507, 40] on div "Claim CL31614-1466-1-13 Open" at bounding box center [417, 41] width 292 height 24
copy span "Claim CL31614-1466-1-13"
